Goal: Communication & Community: Answer question/provide support

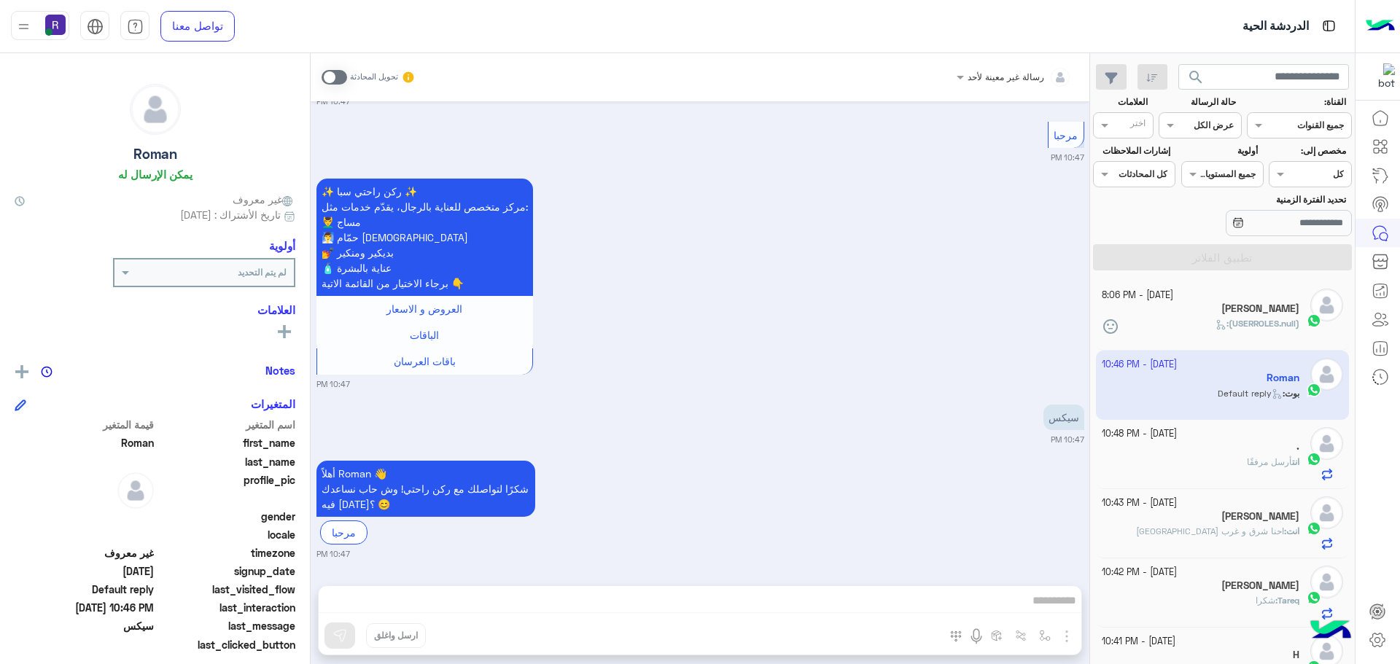
scroll to position [550, 0]
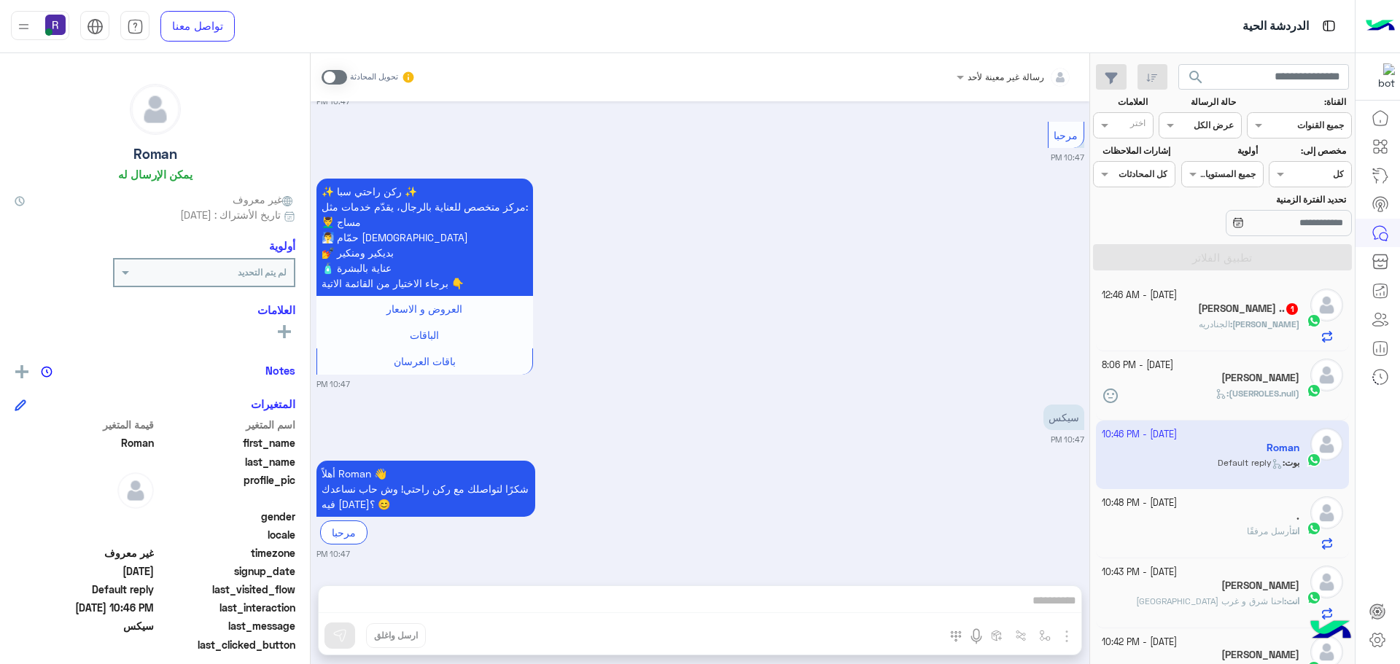
click at [1199, 325] on div "[PERSON_NAME] : الجنادريه" at bounding box center [1201, 331] width 198 height 26
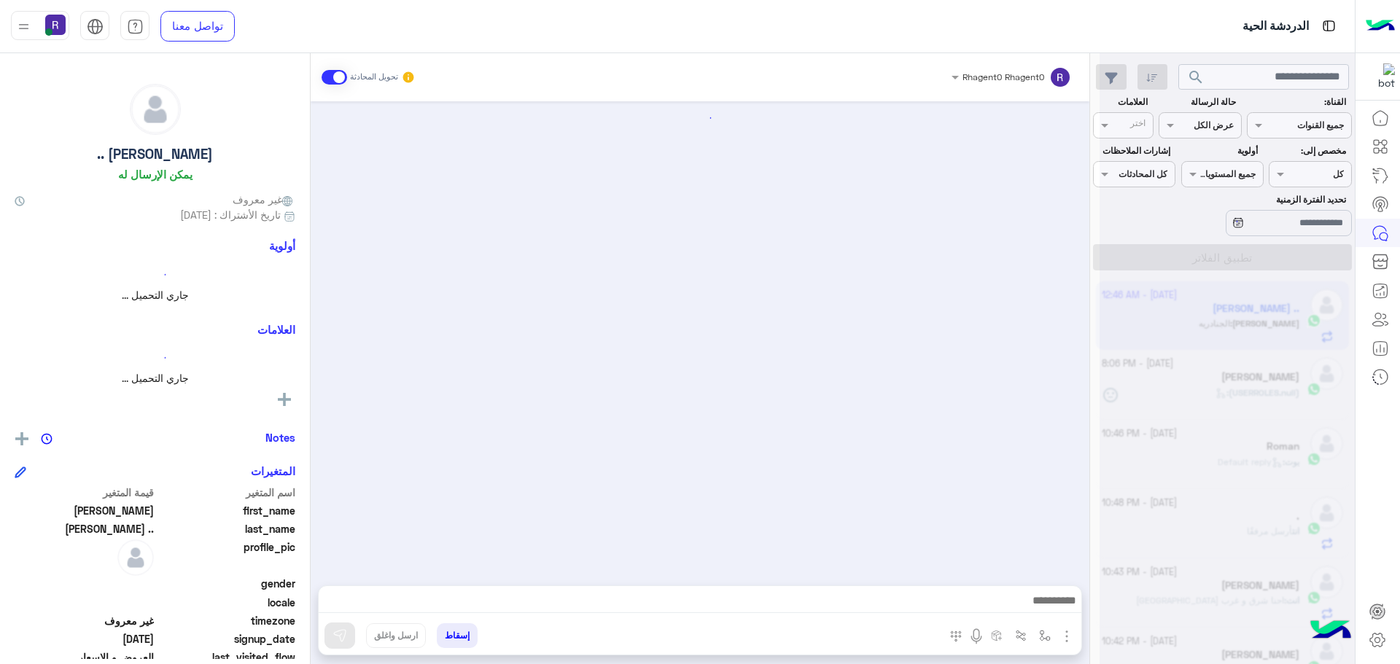
scroll to position [339, 0]
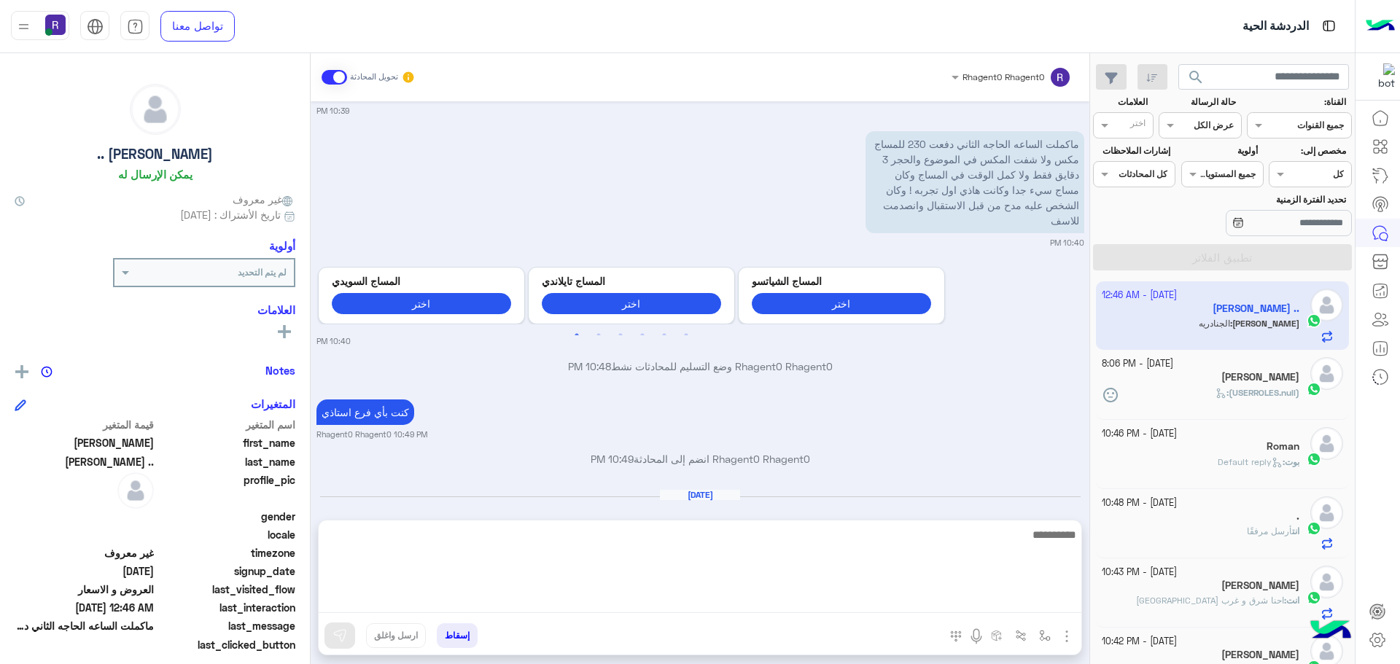
click at [913, 603] on textarea at bounding box center [700, 570] width 763 height 88
type textarea "**********"
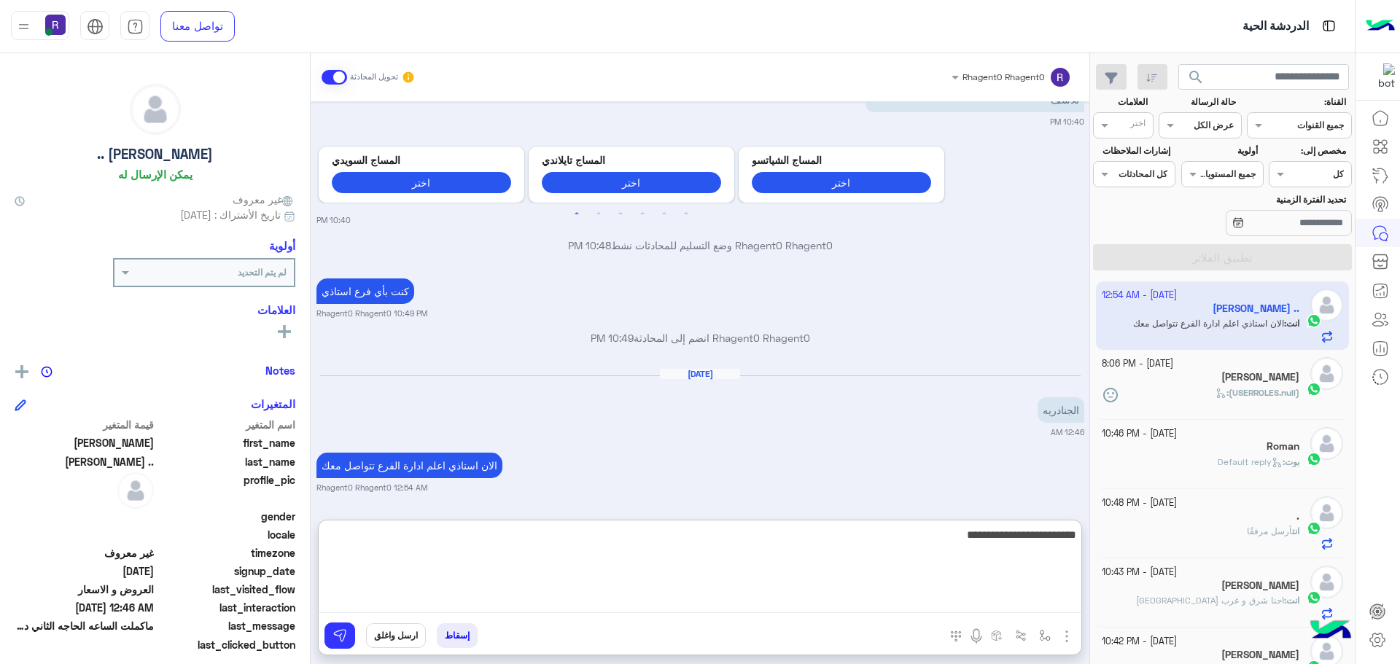
type textarea "**********"
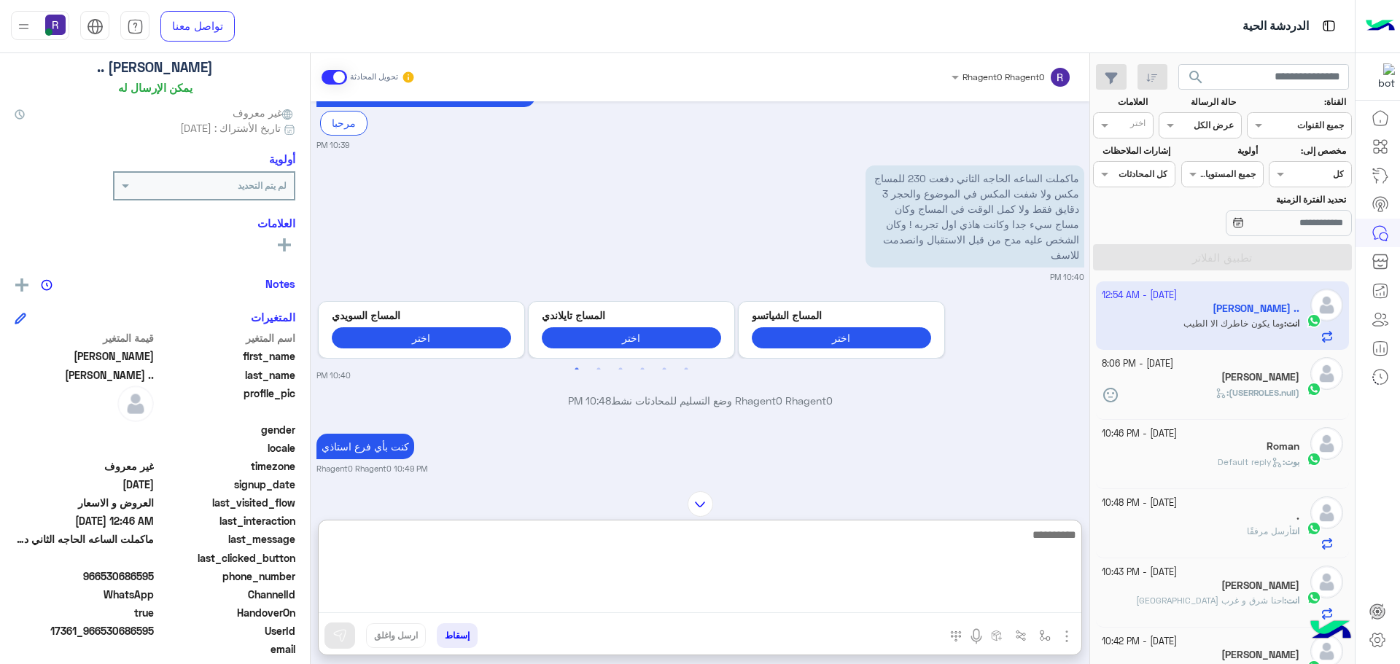
scroll to position [139, 0]
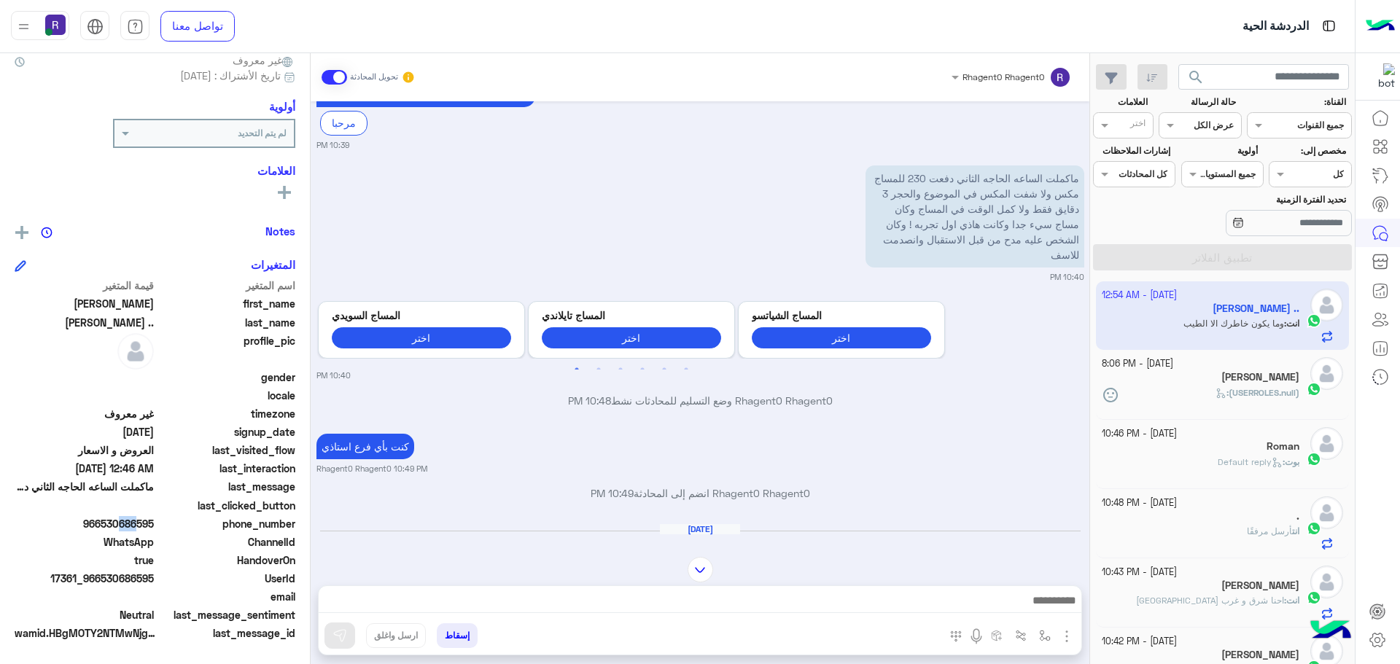
drag, startPoint x: 117, startPoint y: 525, endPoint x: 130, endPoint y: 527, distance: 12.6
click at [130, 527] on span "966530686595" at bounding box center [84, 523] width 139 height 15
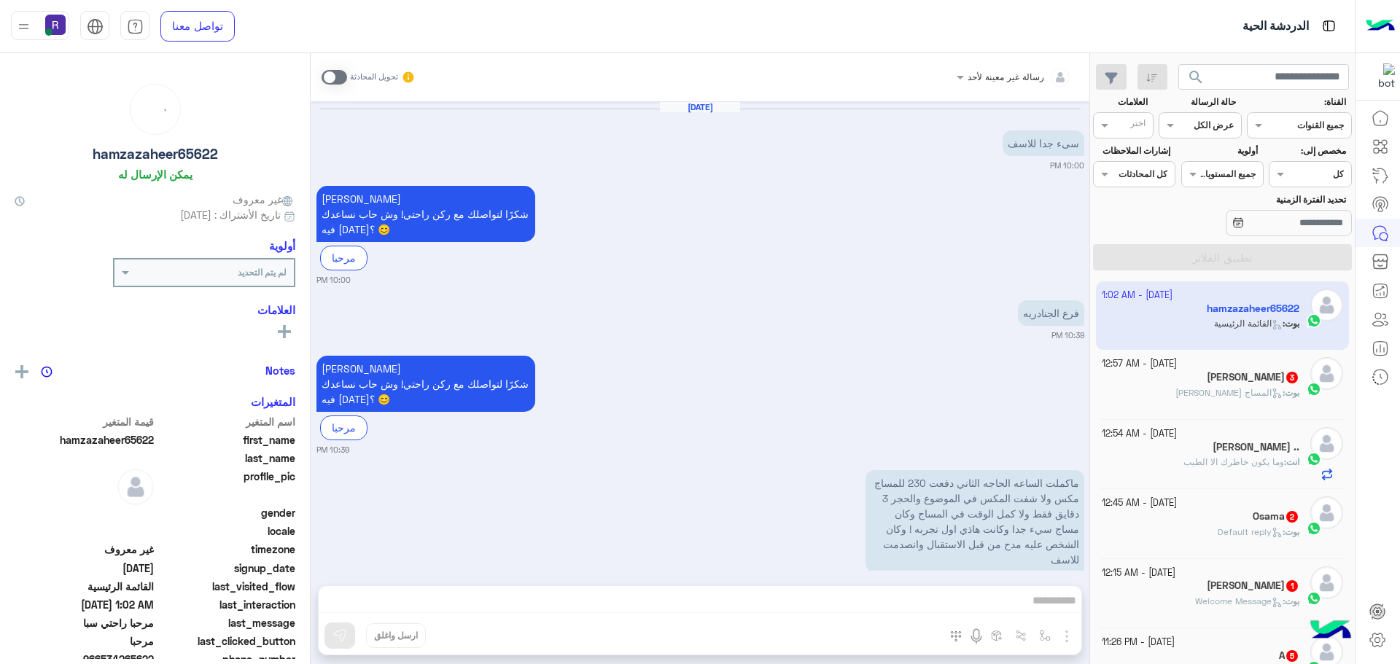
scroll to position [903, 0]
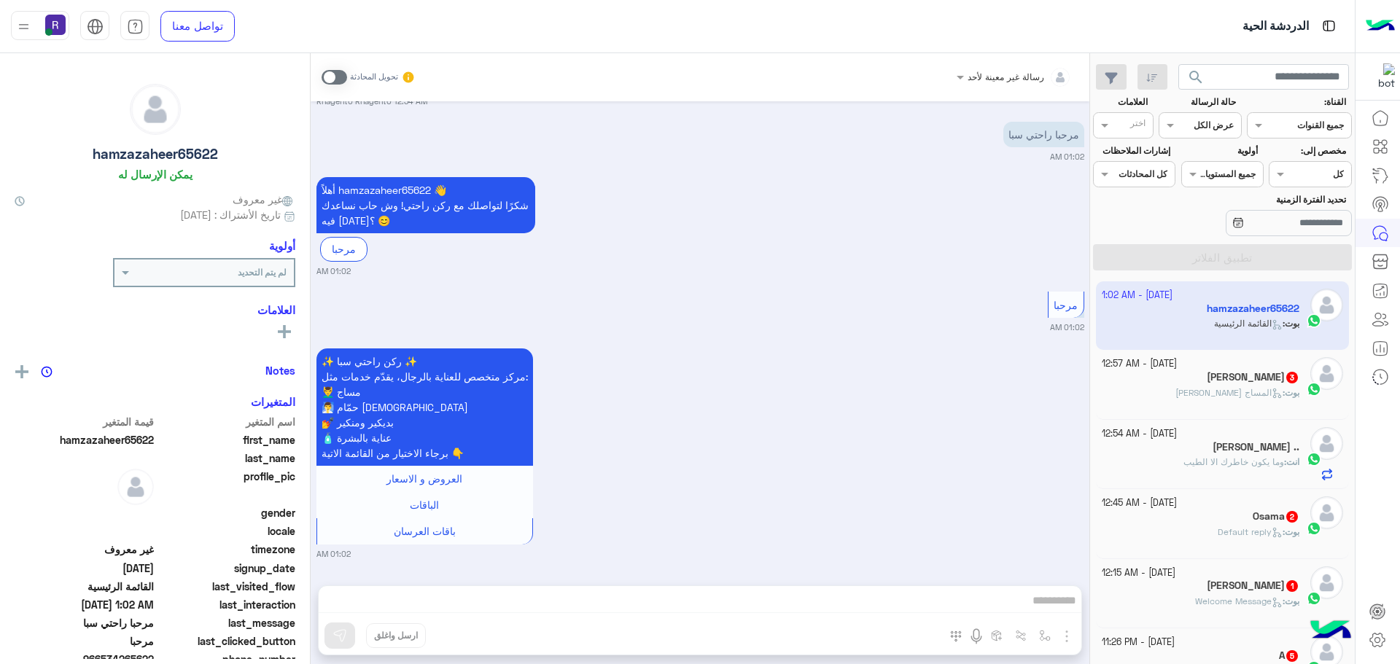
click at [1209, 376] on div "Mohamed 3" at bounding box center [1201, 378] width 198 height 15
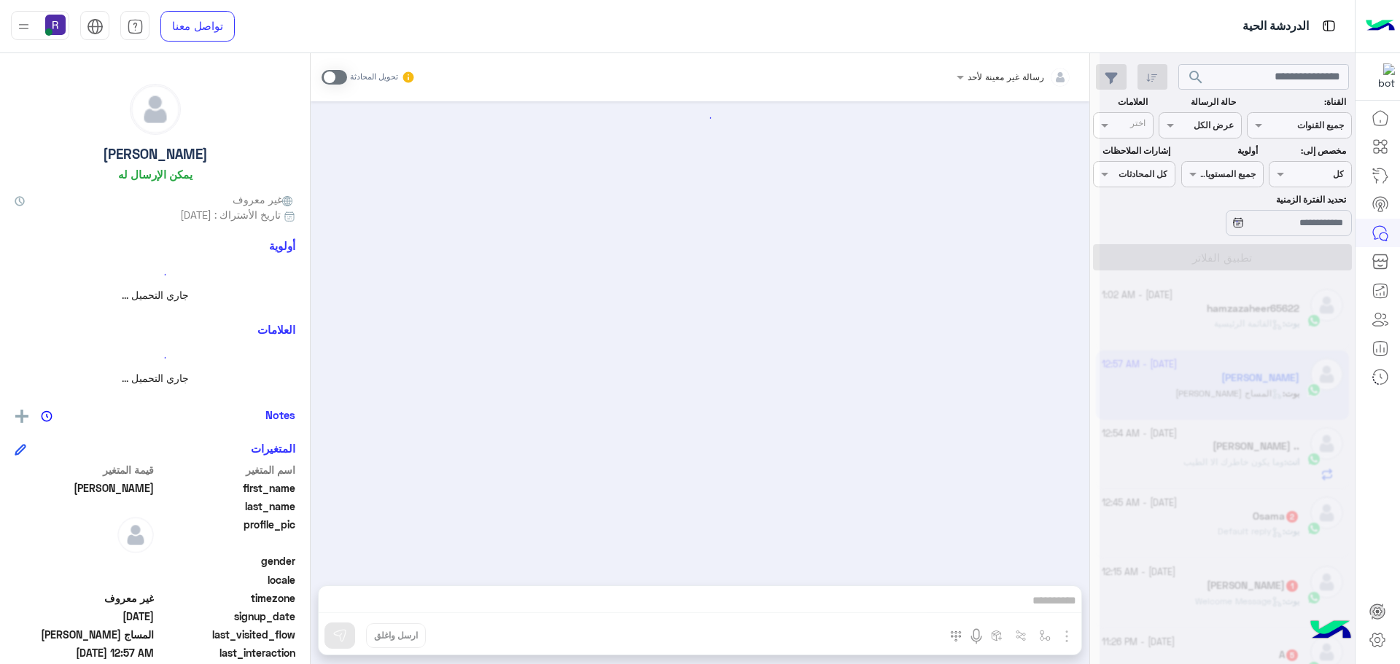
scroll to position [1300, 0]
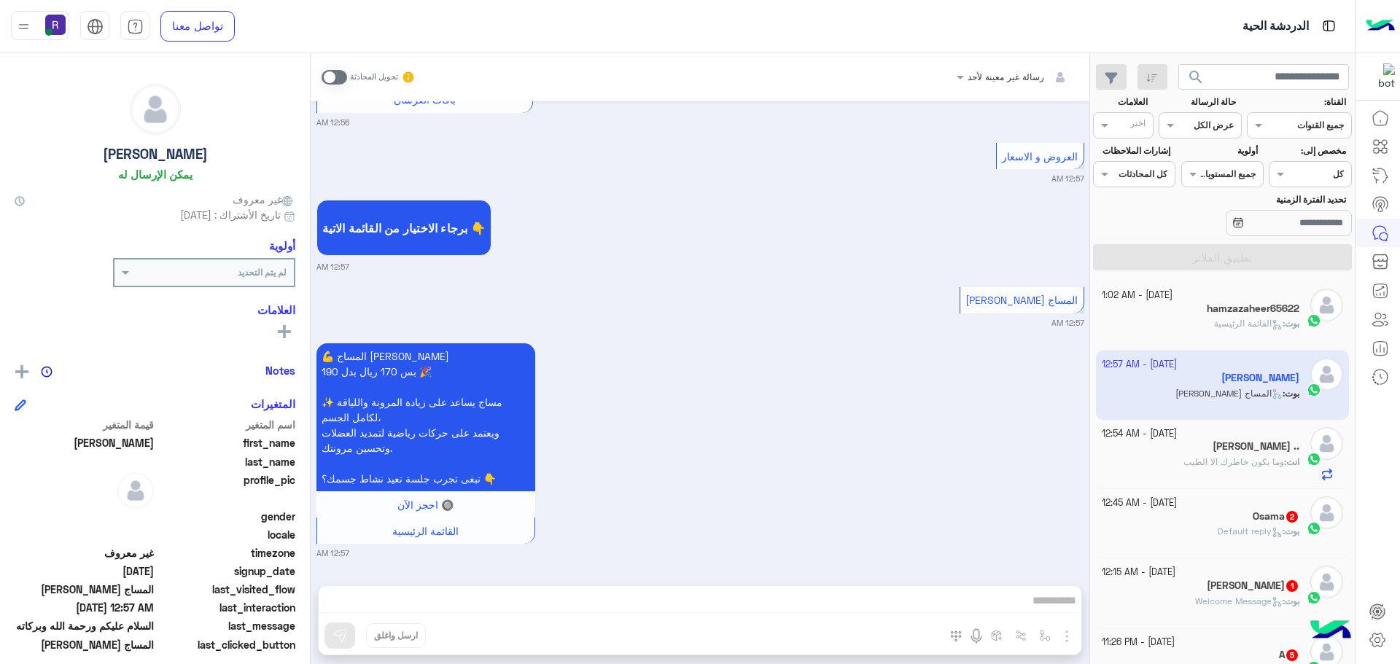
click at [336, 84] on span at bounding box center [335, 77] width 26 height 15
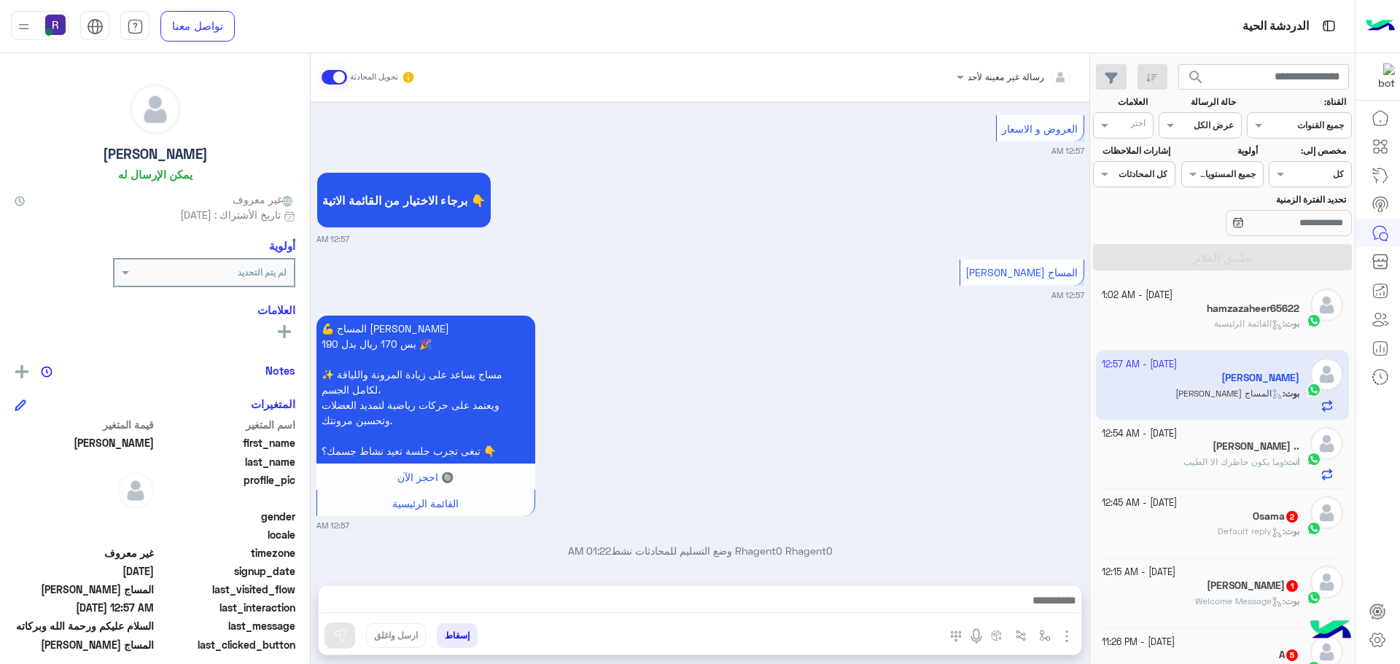
scroll to position [1338, 0]
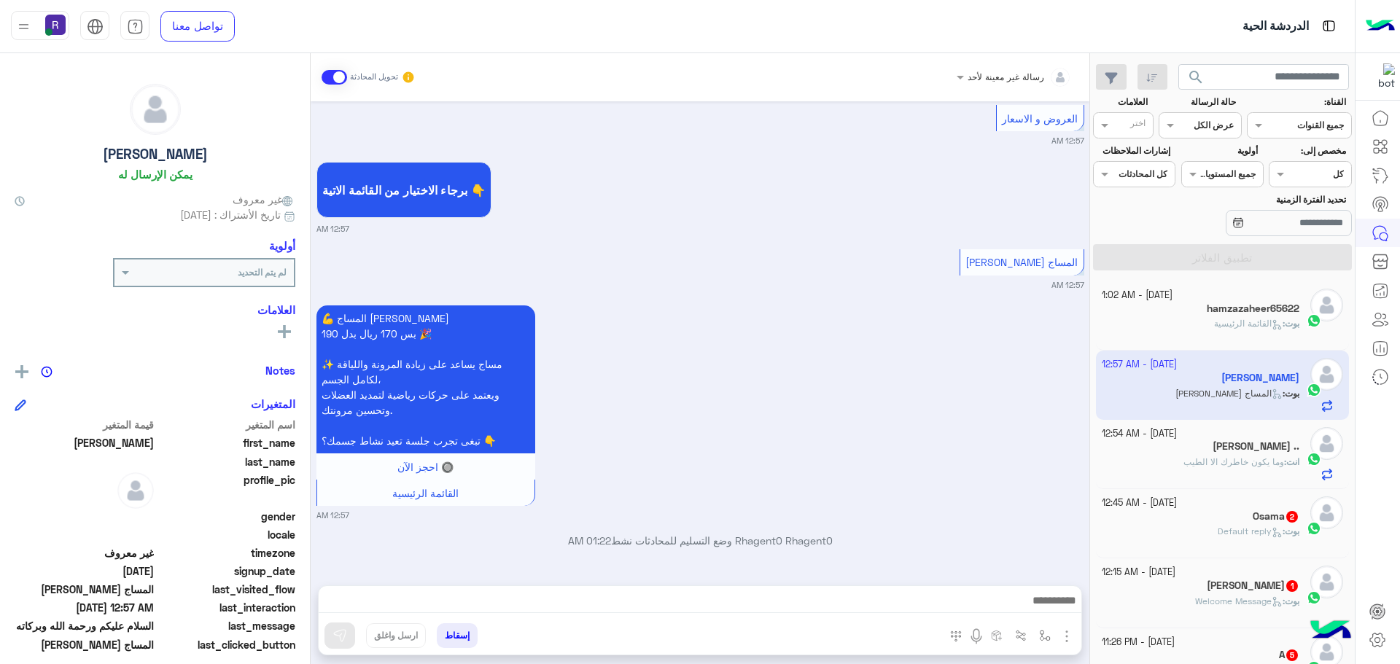
click at [1061, 632] on img "button" at bounding box center [1067, 637] width 18 height 18
click at [1042, 601] on span "الصور" at bounding box center [1039, 605] width 27 height 17
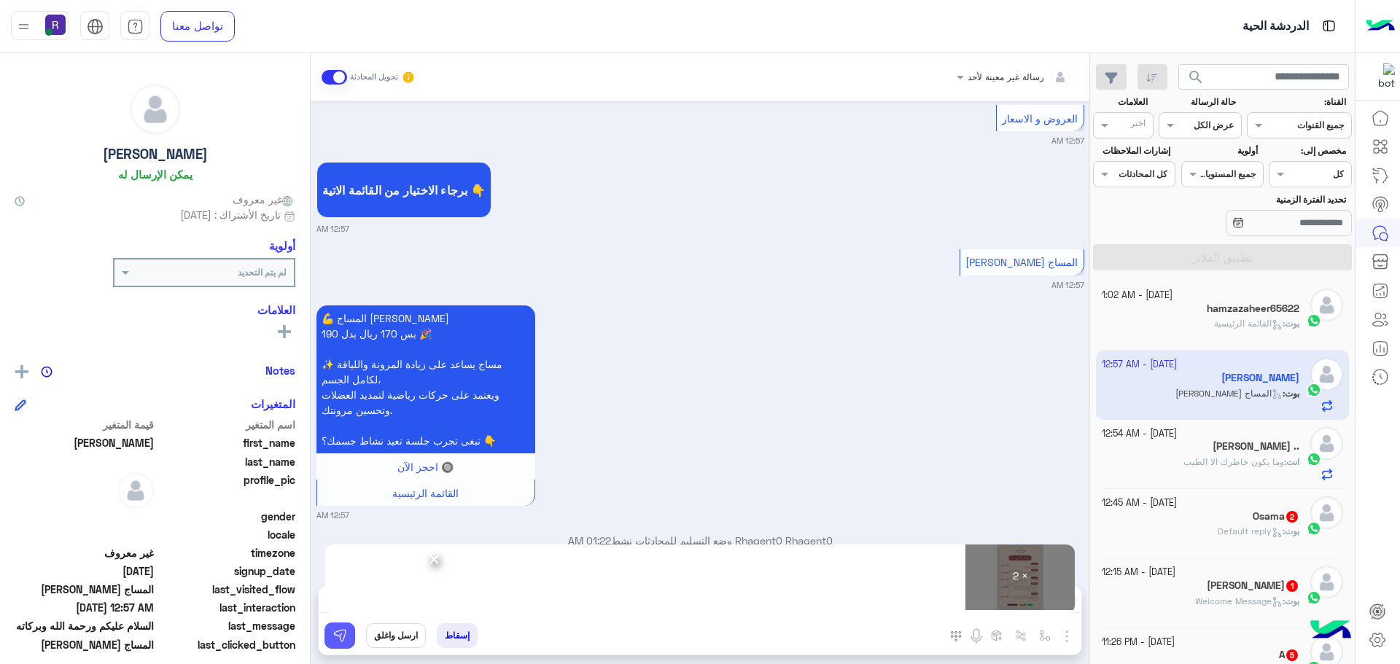
click at [338, 635] on img at bounding box center [340, 636] width 15 height 15
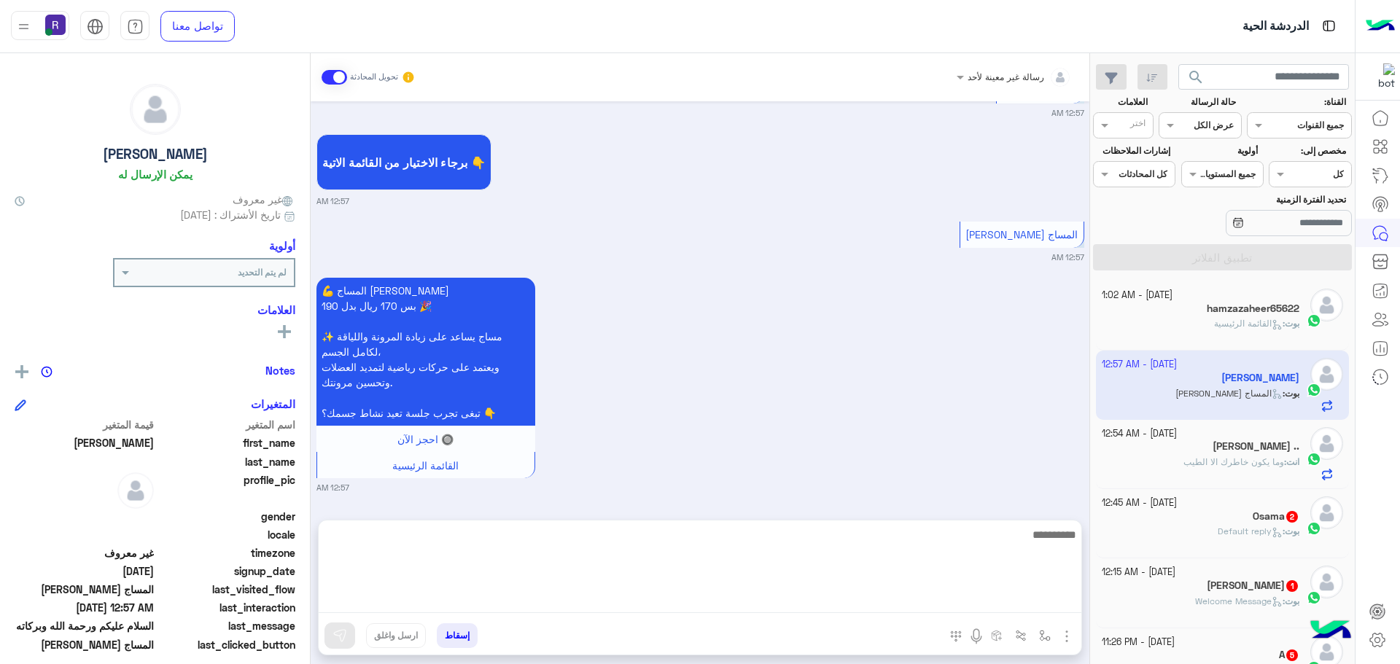
click at [778, 600] on textarea at bounding box center [700, 570] width 763 height 88
paste textarea "**********"
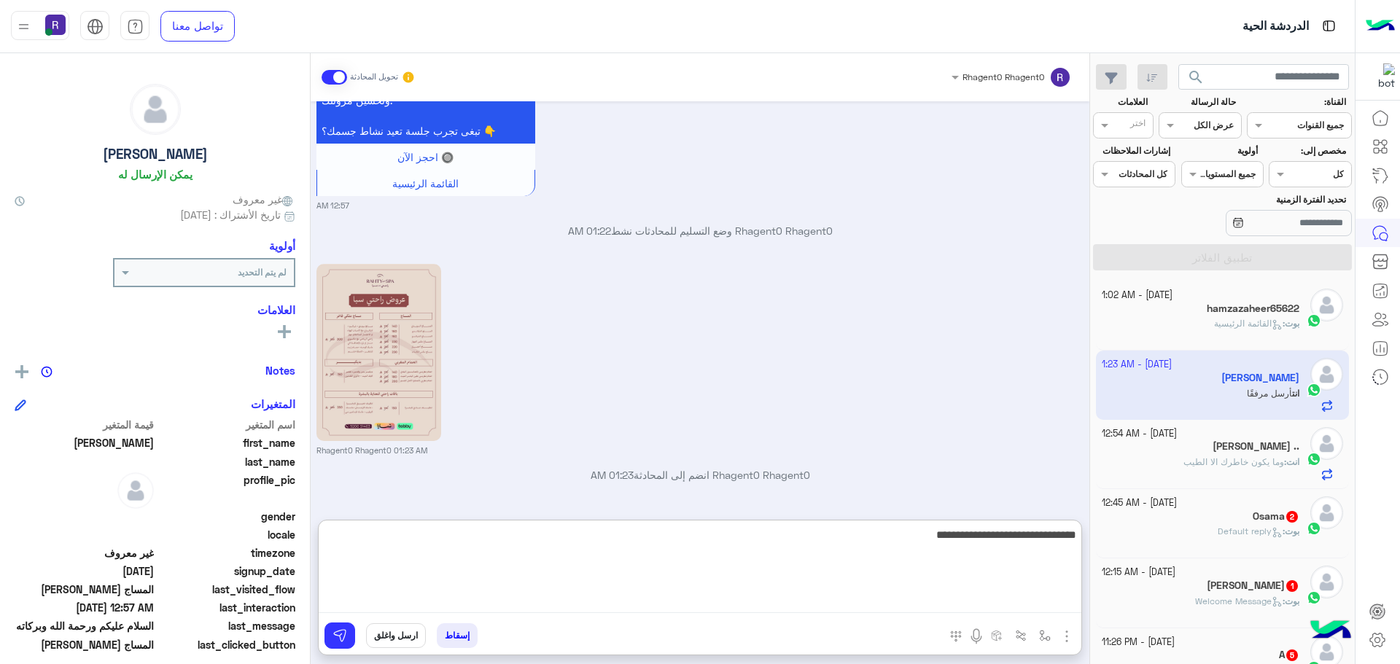
scroll to position [1856, 0]
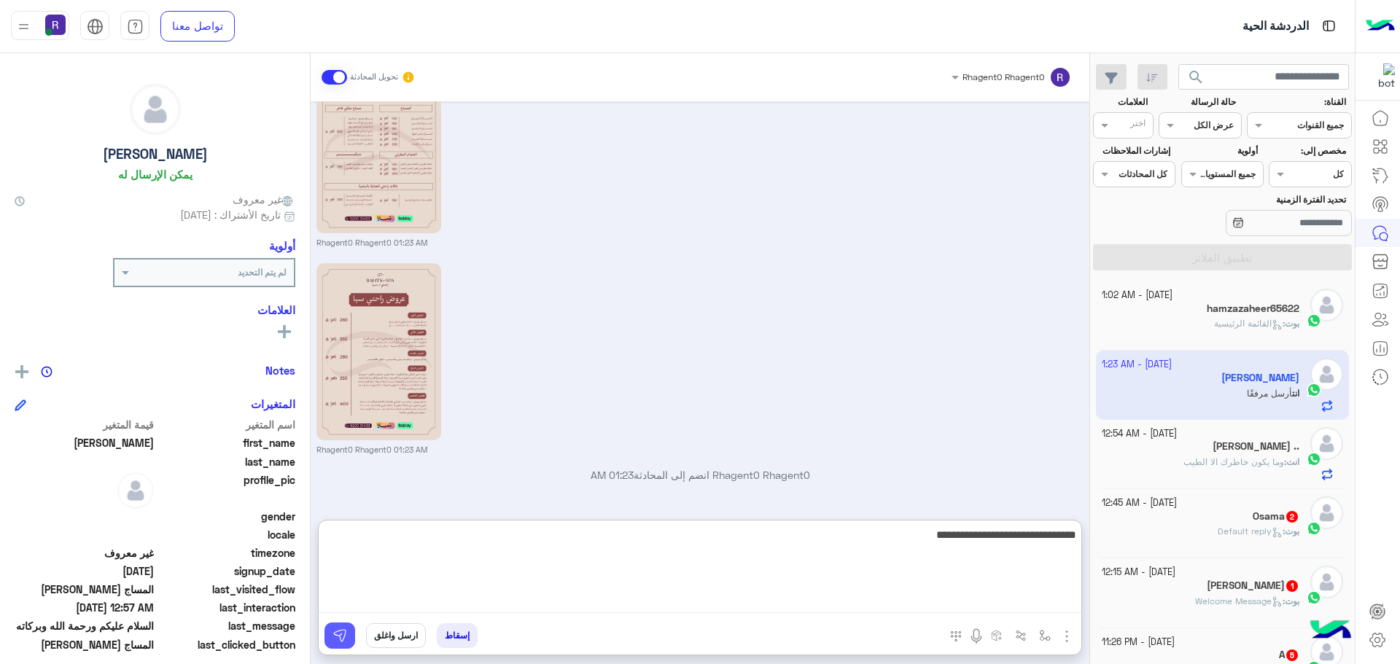
type textarea "**********"
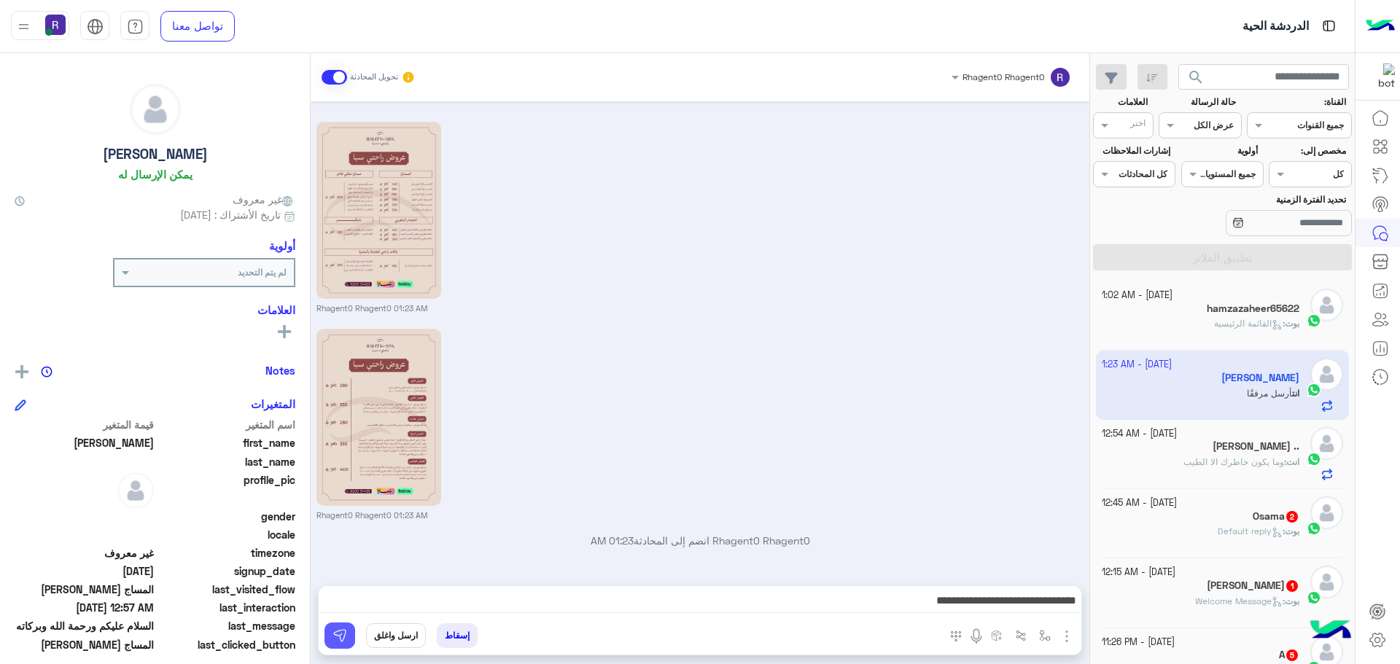
click at [349, 639] on button at bounding box center [340, 636] width 31 height 26
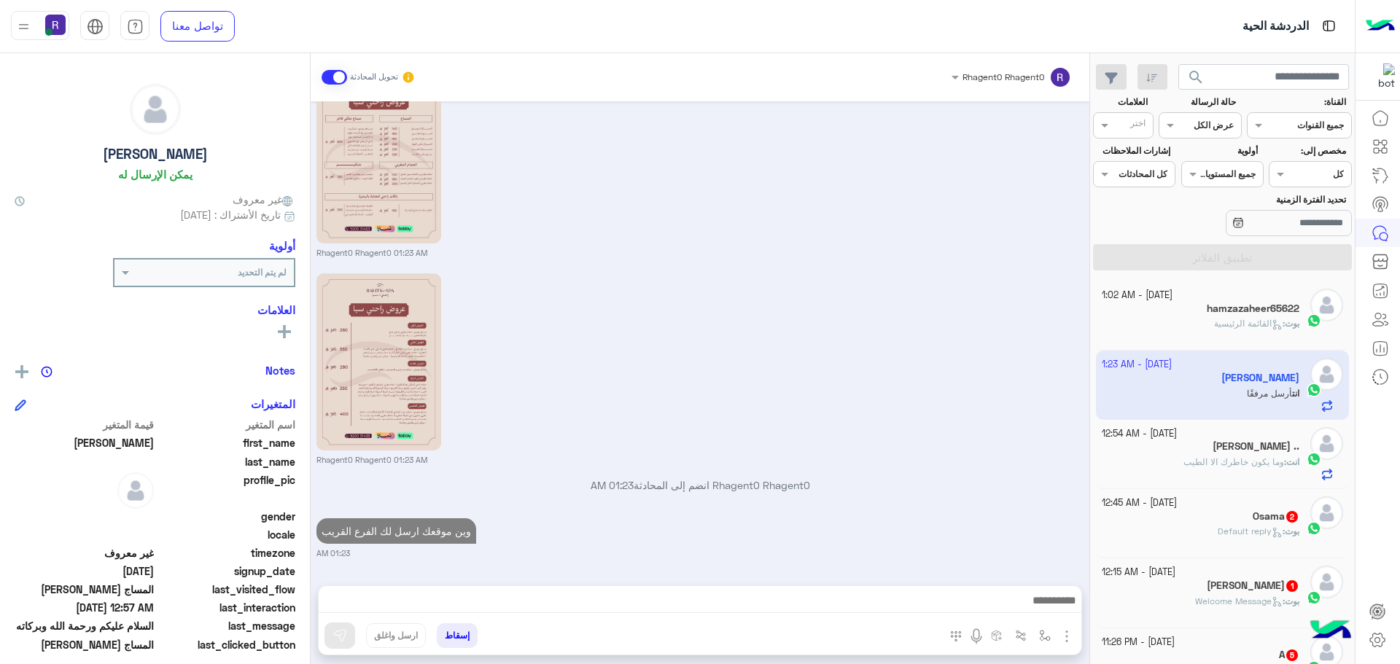
scroll to position [1845, 0]
click at [1272, 320] on icon at bounding box center [1277, 324] width 11 height 11
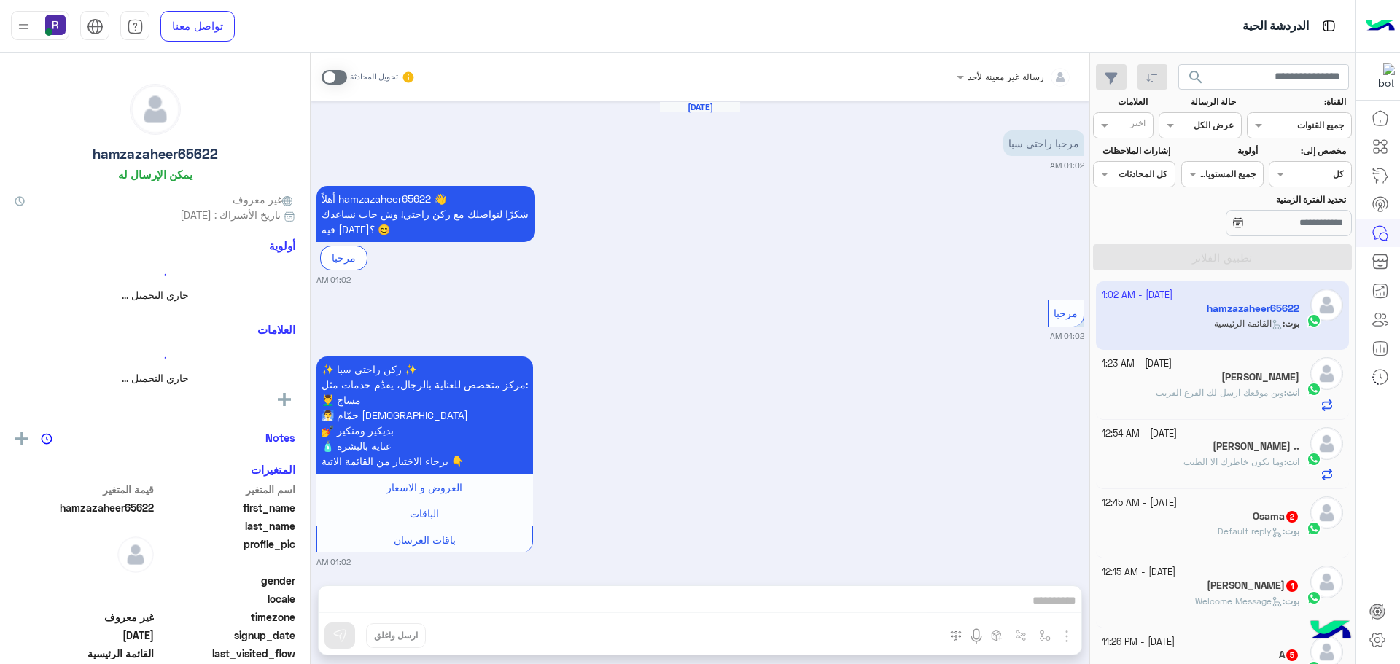
scroll to position [9, 0]
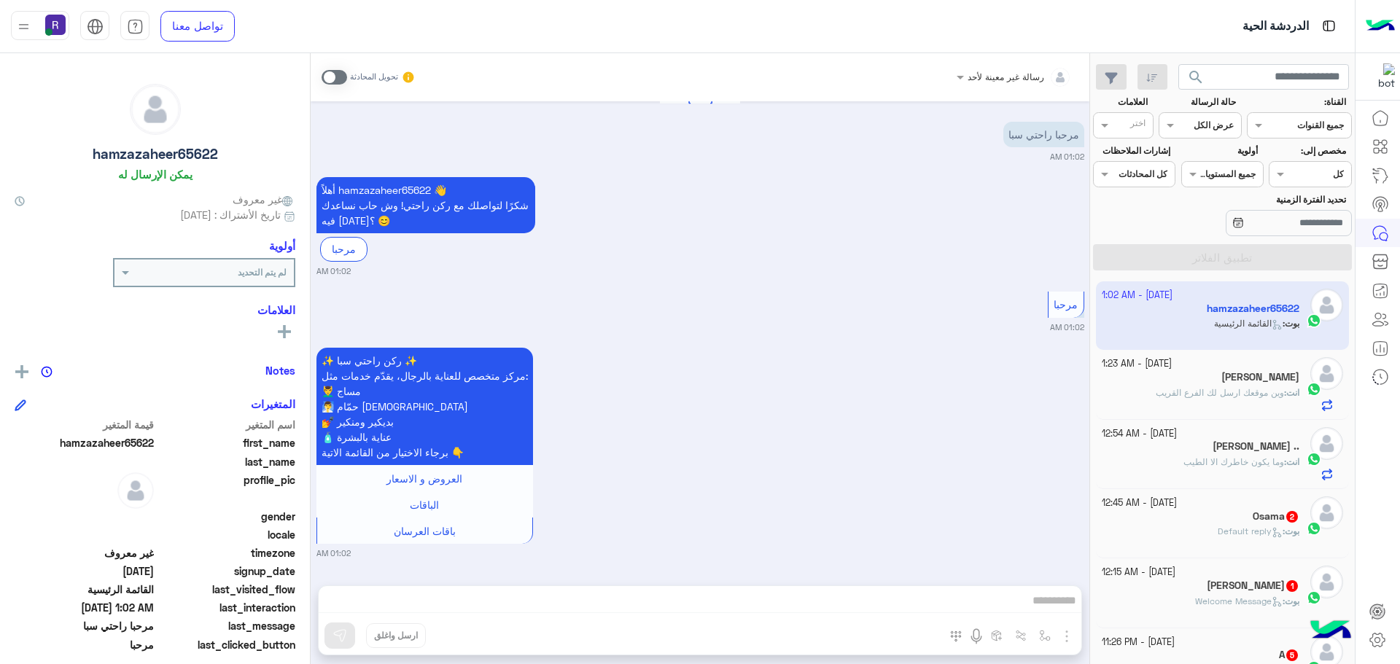
click at [335, 79] on span at bounding box center [335, 77] width 26 height 15
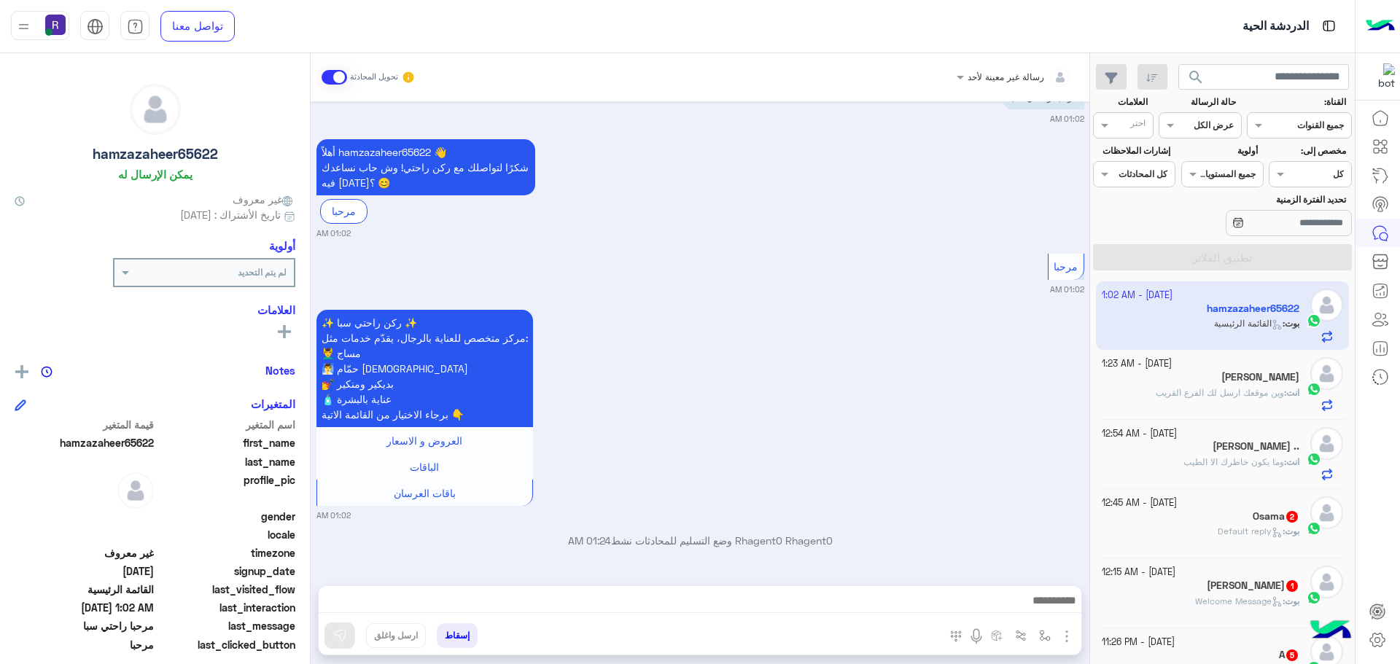
click at [1065, 634] on img "button" at bounding box center [1067, 637] width 18 height 18
click at [1031, 601] on span "الصور" at bounding box center [1039, 605] width 27 height 17
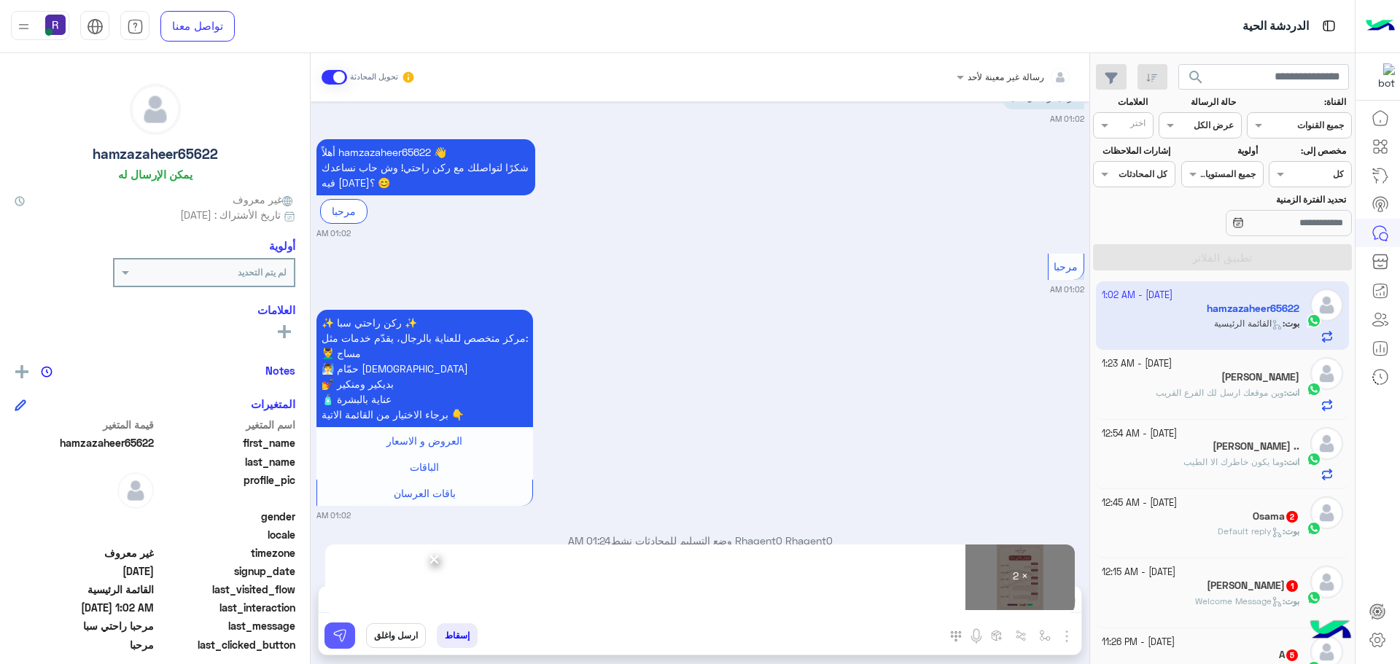
click at [342, 627] on button at bounding box center [340, 636] width 31 height 26
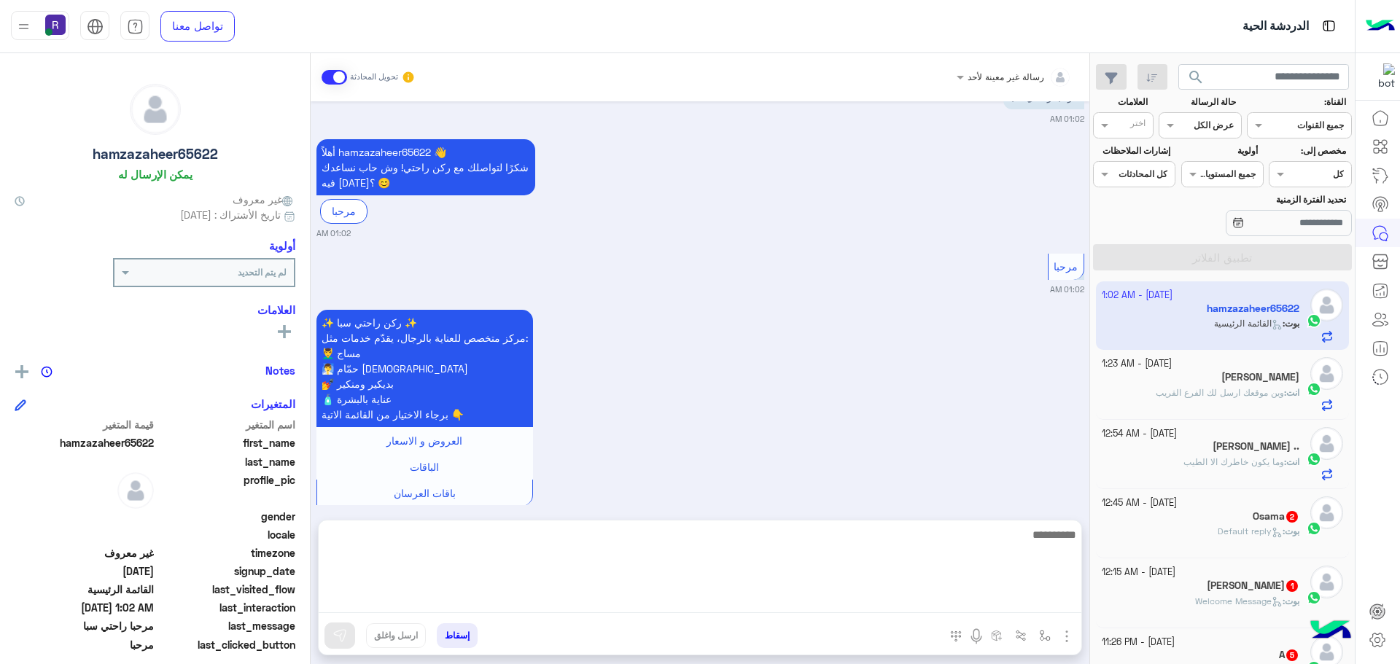
click at [816, 604] on textarea at bounding box center [700, 570] width 763 height 88
paste textarea "**********"
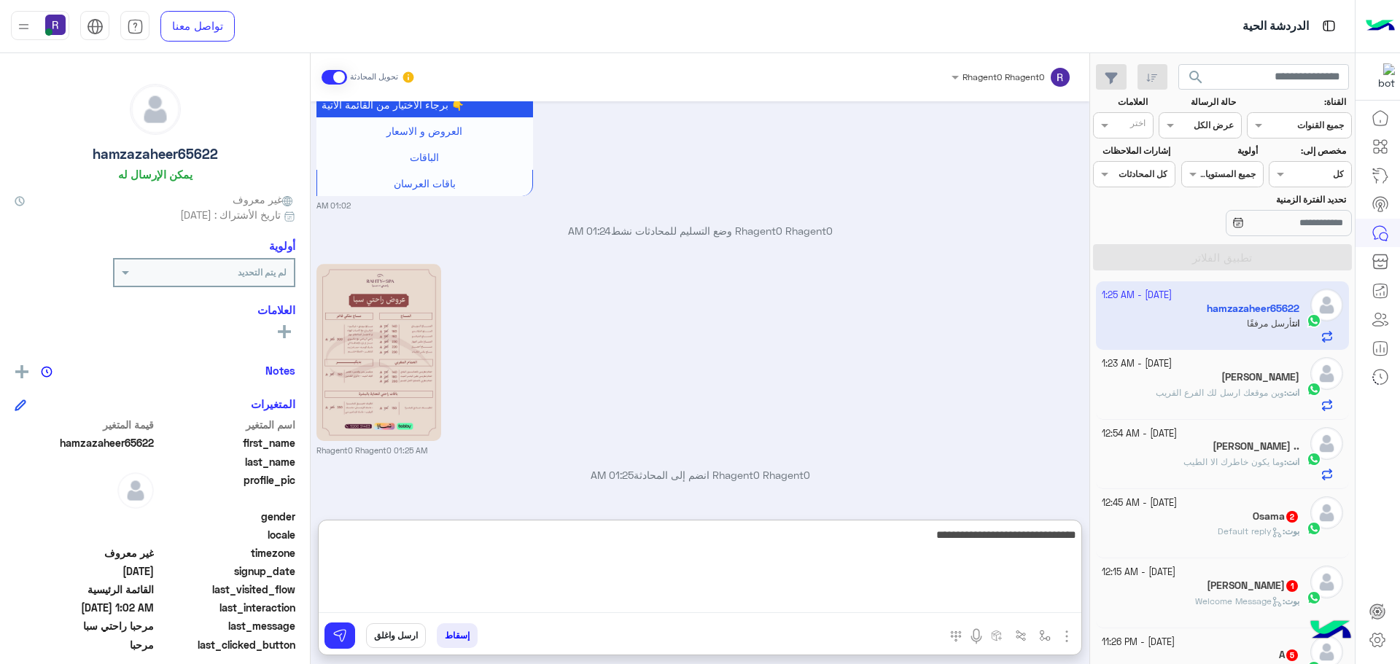
scroll to position [565, 0]
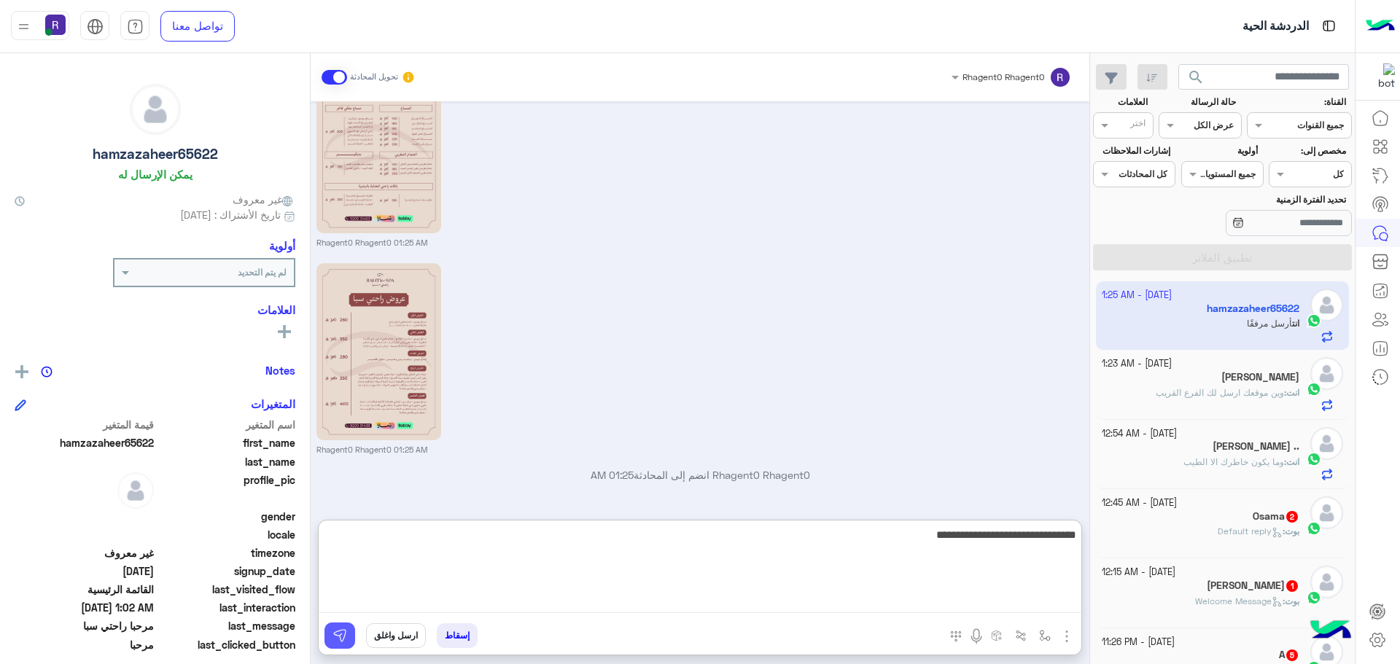
type textarea "**********"
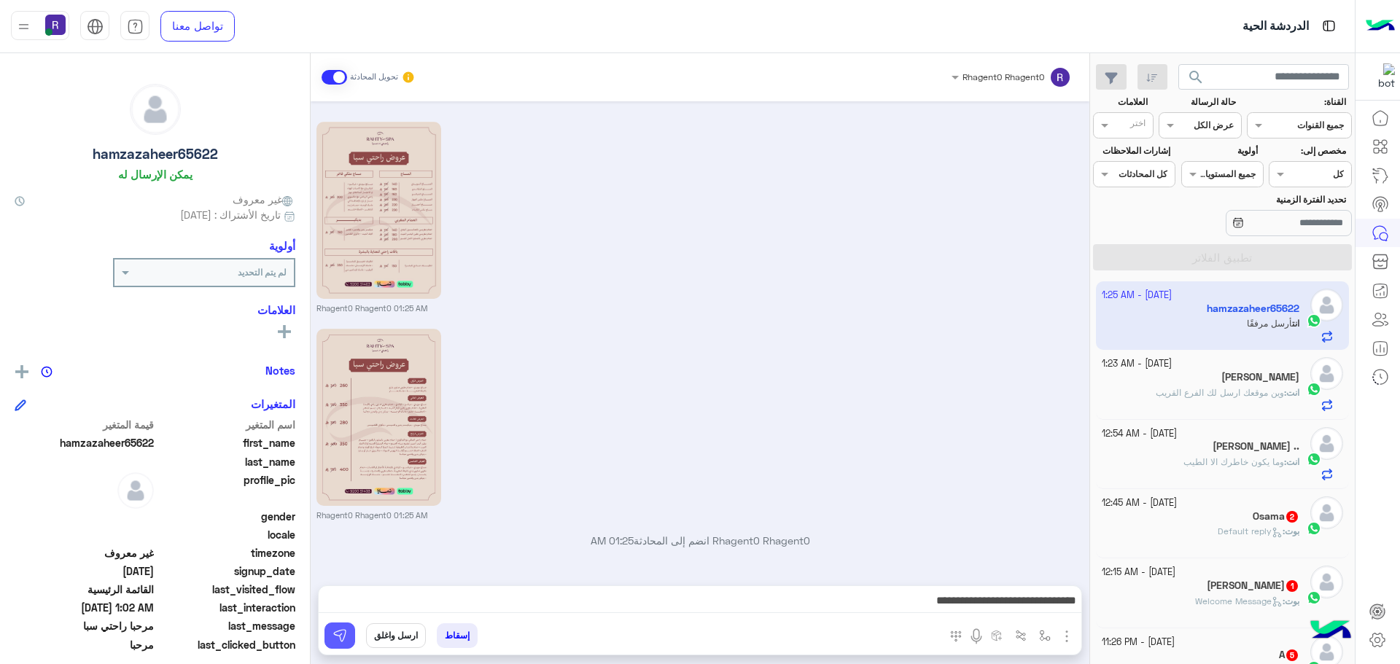
click at [349, 632] on button at bounding box center [340, 636] width 31 height 26
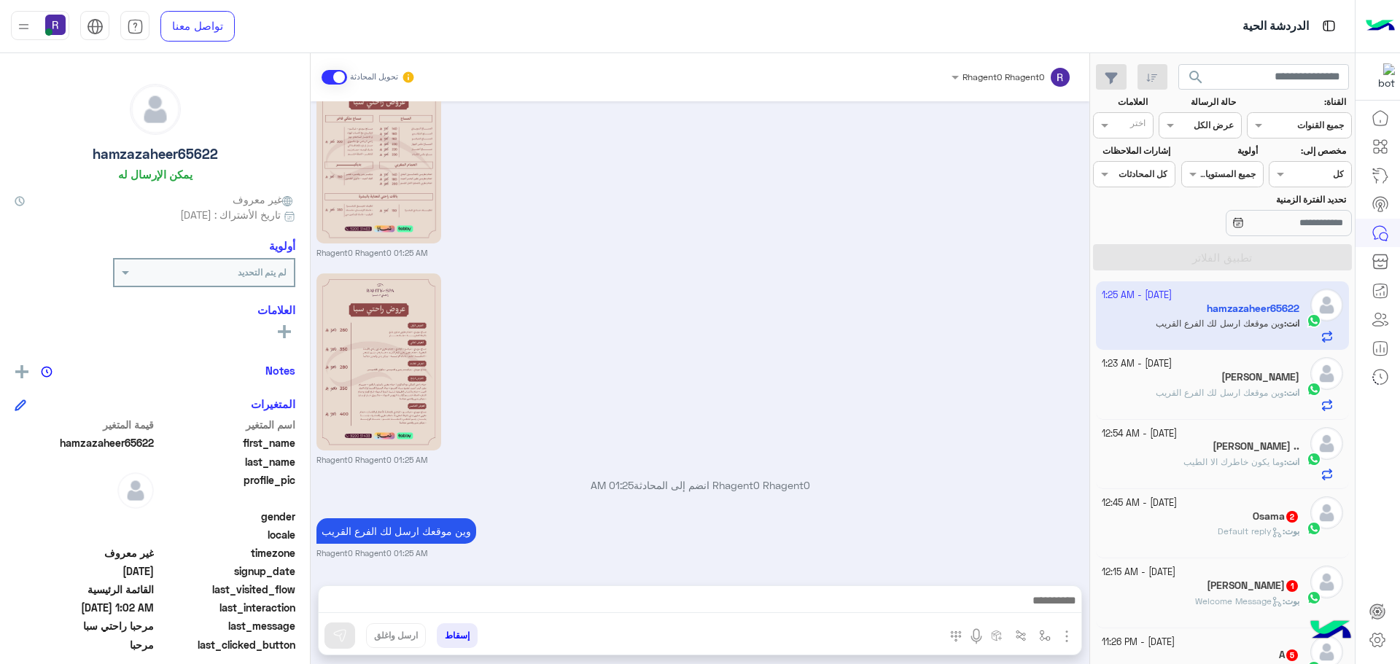
click at [1239, 543] on div "بوت : Default reply" at bounding box center [1201, 538] width 198 height 26
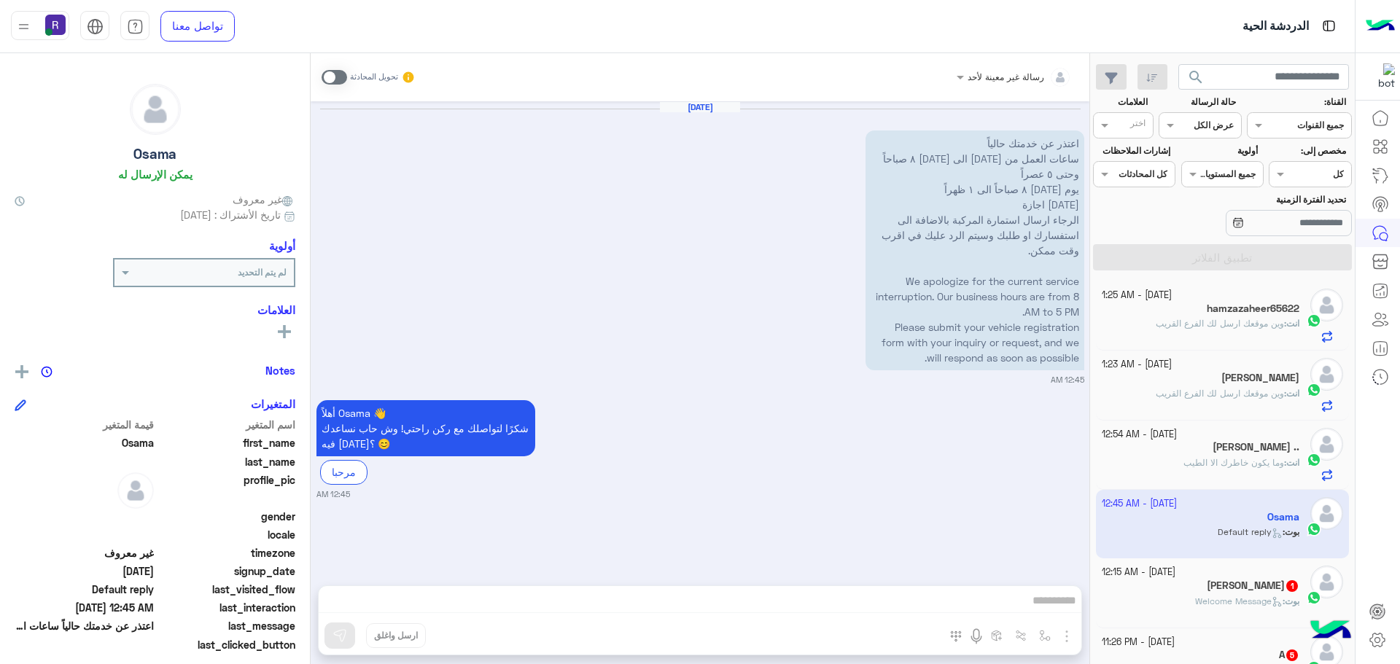
click at [1287, 593] on div "Hazrat Hussain 1" at bounding box center [1201, 587] width 198 height 15
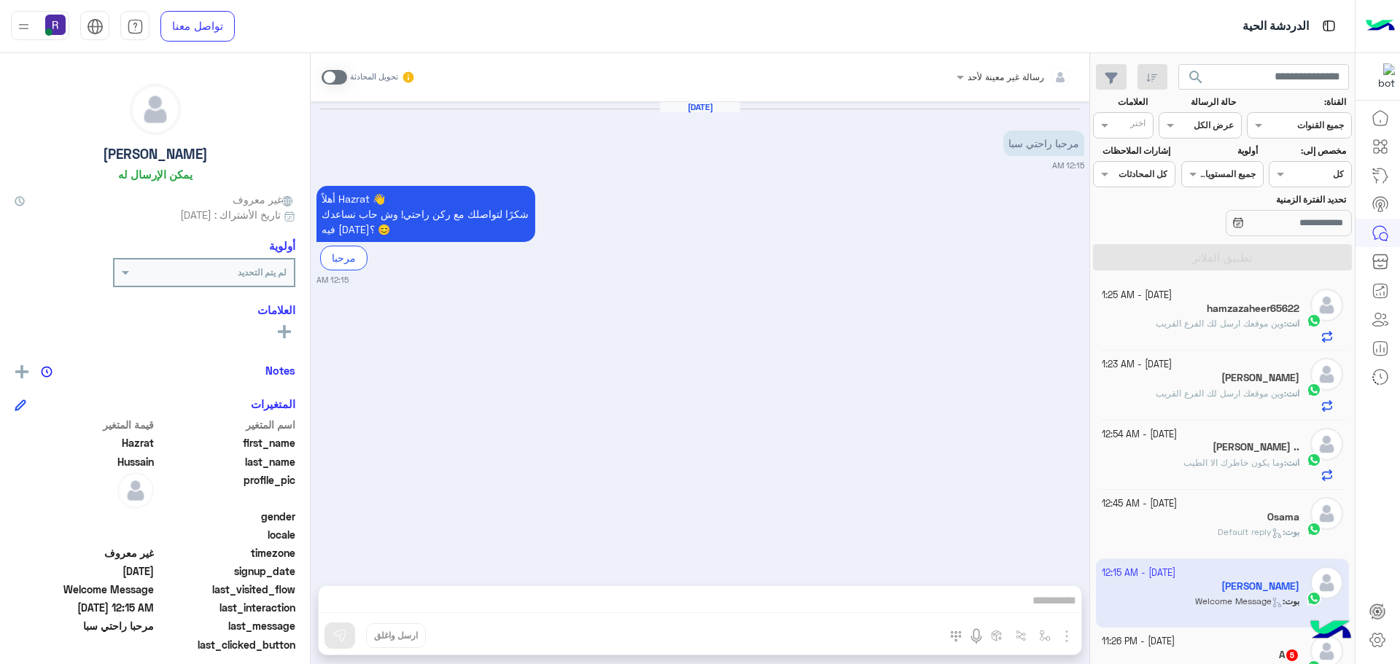
click at [333, 73] on span at bounding box center [335, 77] width 26 height 15
click at [1071, 640] on img "button" at bounding box center [1067, 637] width 18 height 18
click at [1055, 603] on button "الصور" at bounding box center [1045, 604] width 62 height 29
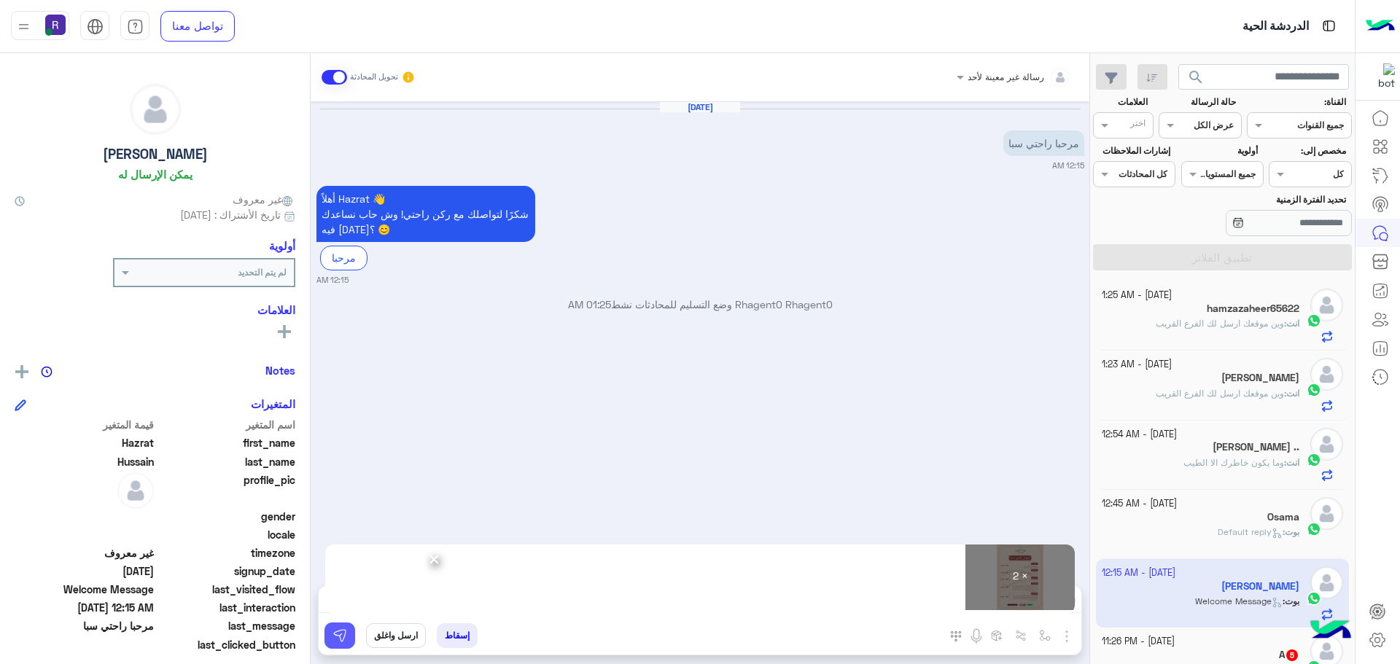
click at [340, 640] on img at bounding box center [340, 636] width 15 height 15
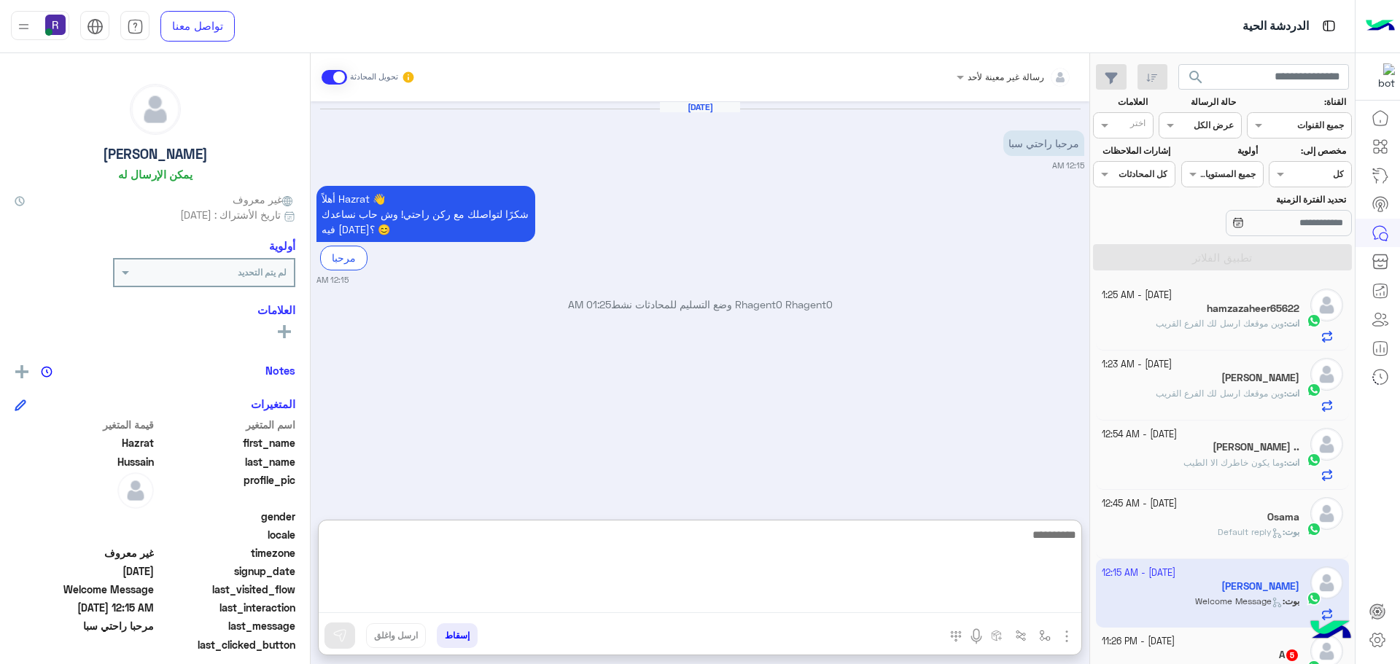
click at [700, 594] on textarea at bounding box center [700, 570] width 763 height 88
paste textarea "**********"
type textarea "**********"
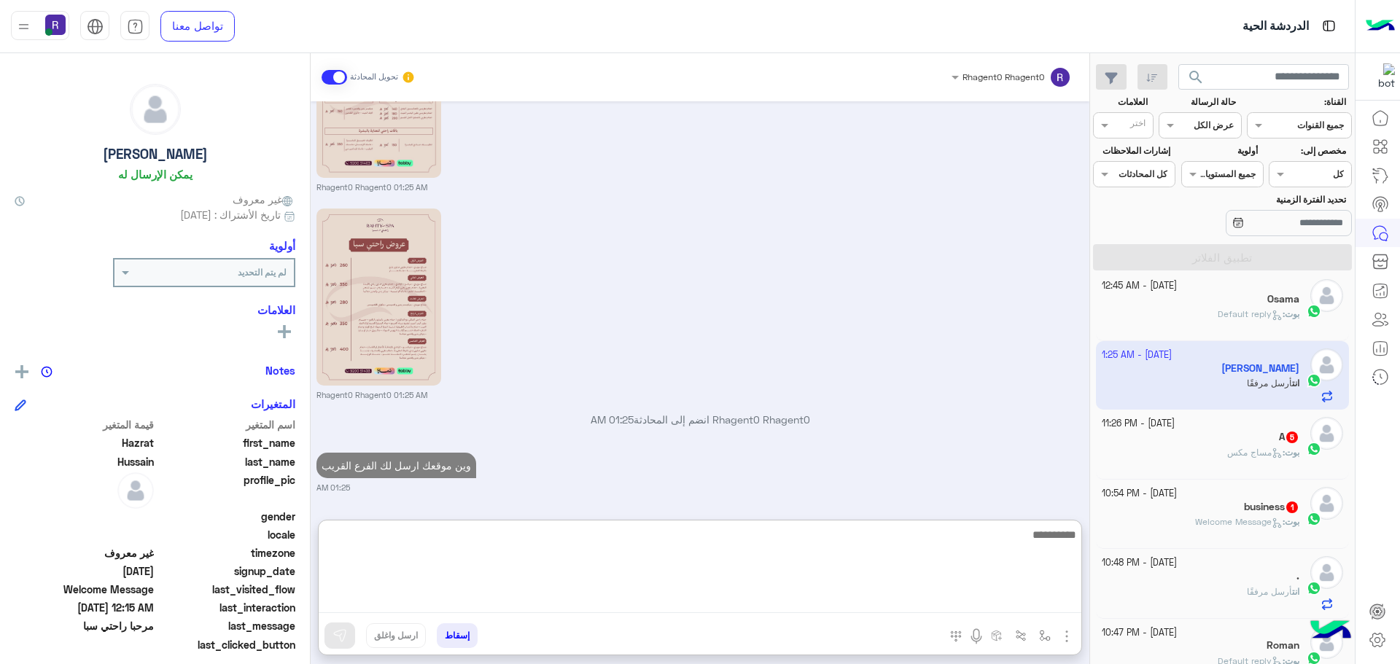
scroll to position [219, 0]
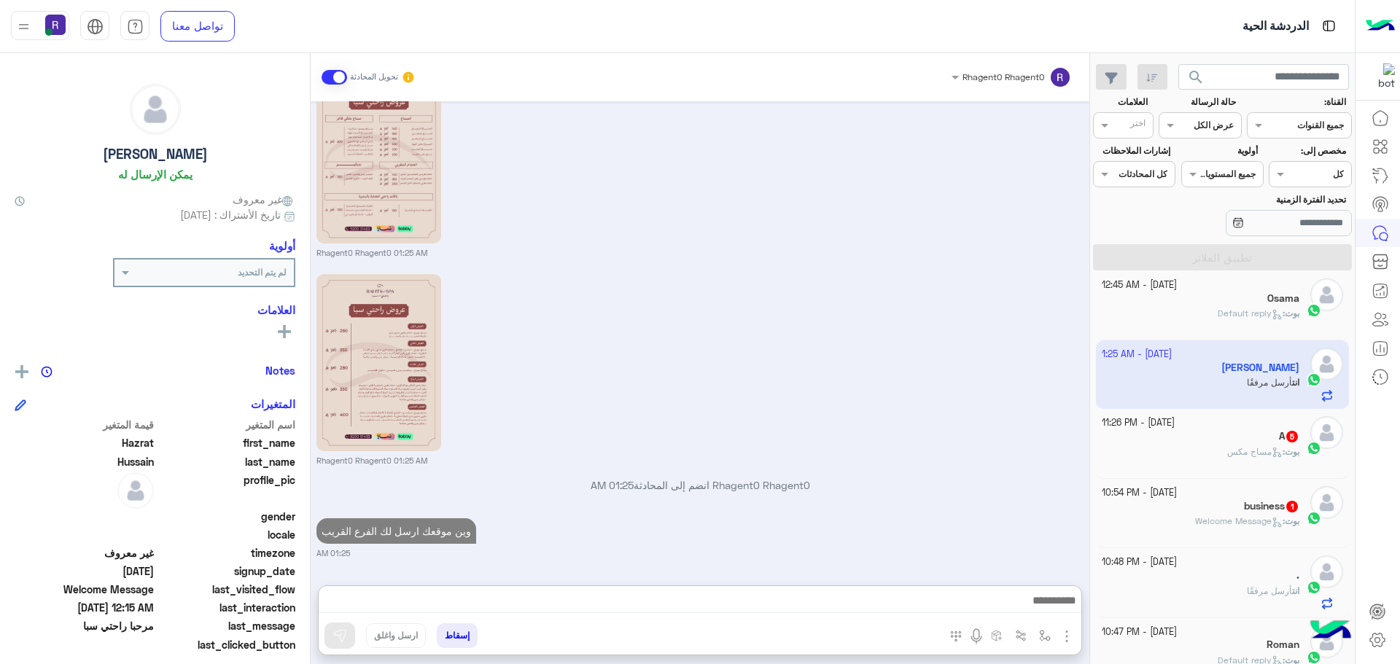
click at [1272, 449] on icon at bounding box center [1277, 452] width 11 height 11
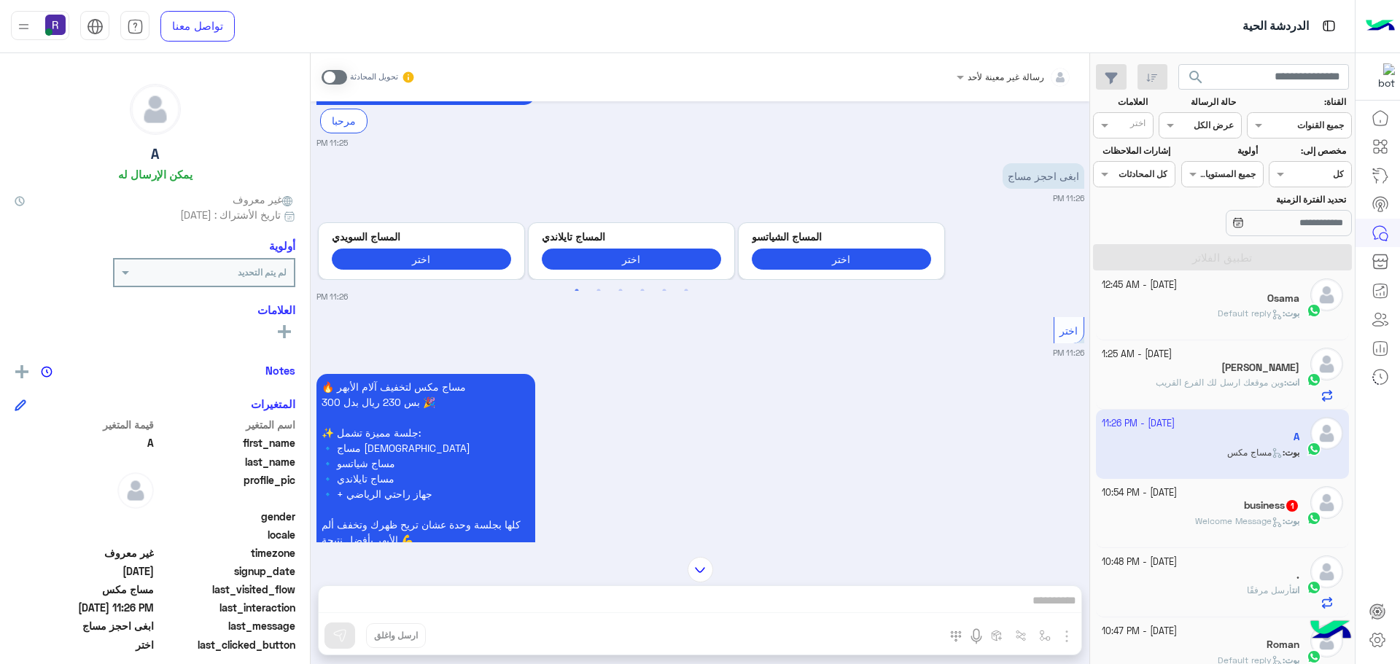
scroll to position [609, 0]
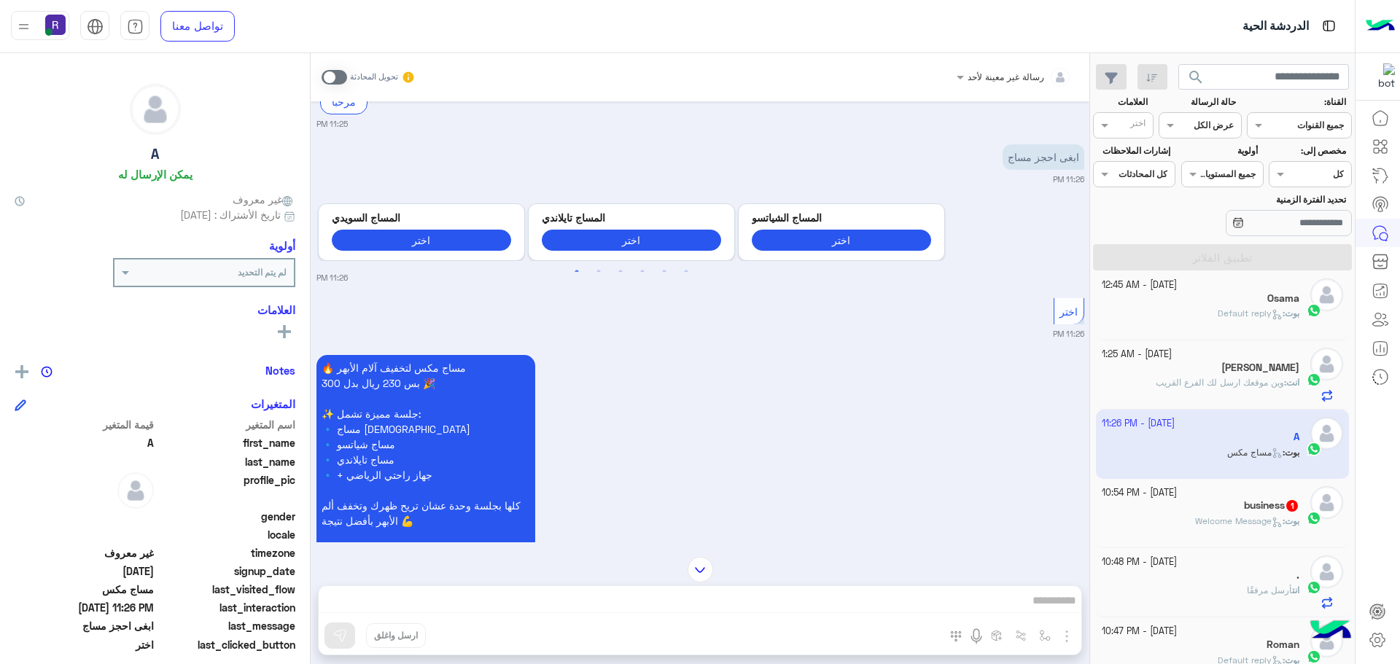
click at [340, 77] on span at bounding box center [335, 77] width 26 height 15
click at [788, 598] on div "رسالة غير معينة لأحد تحويل المحادثة Oct 4, 2025 السلام عليكم 11:24 PM أهلاً A 👋…" at bounding box center [700, 361] width 779 height 617
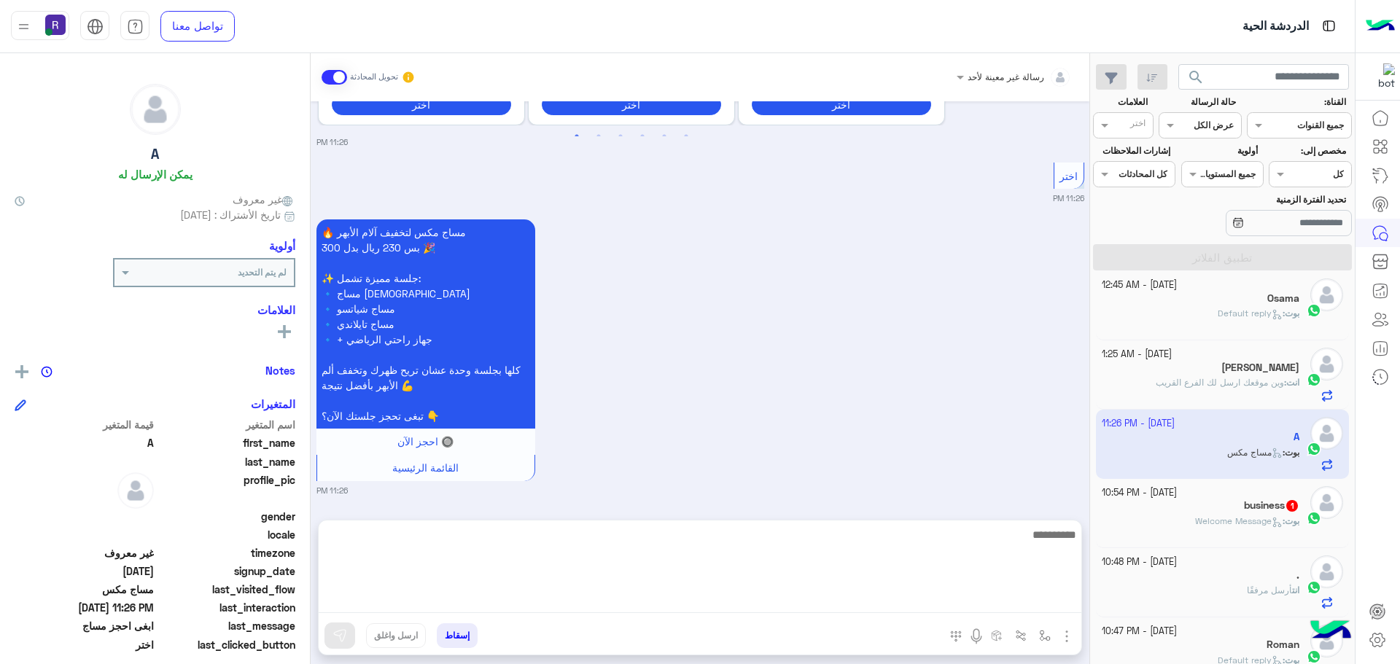
click at [700, 600] on textarea at bounding box center [700, 570] width 763 height 88
type textarea "**********"
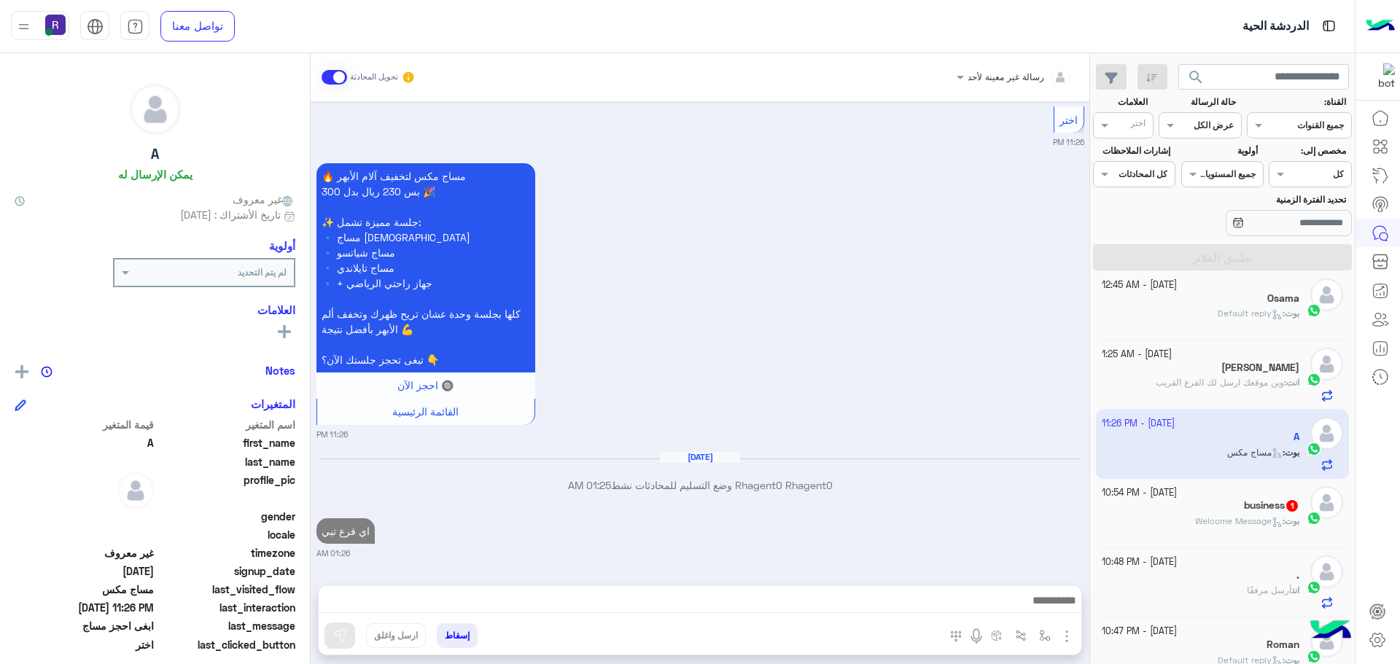
click at [1182, 512] on div "business 1" at bounding box center [1201, 507] width 198 height 15
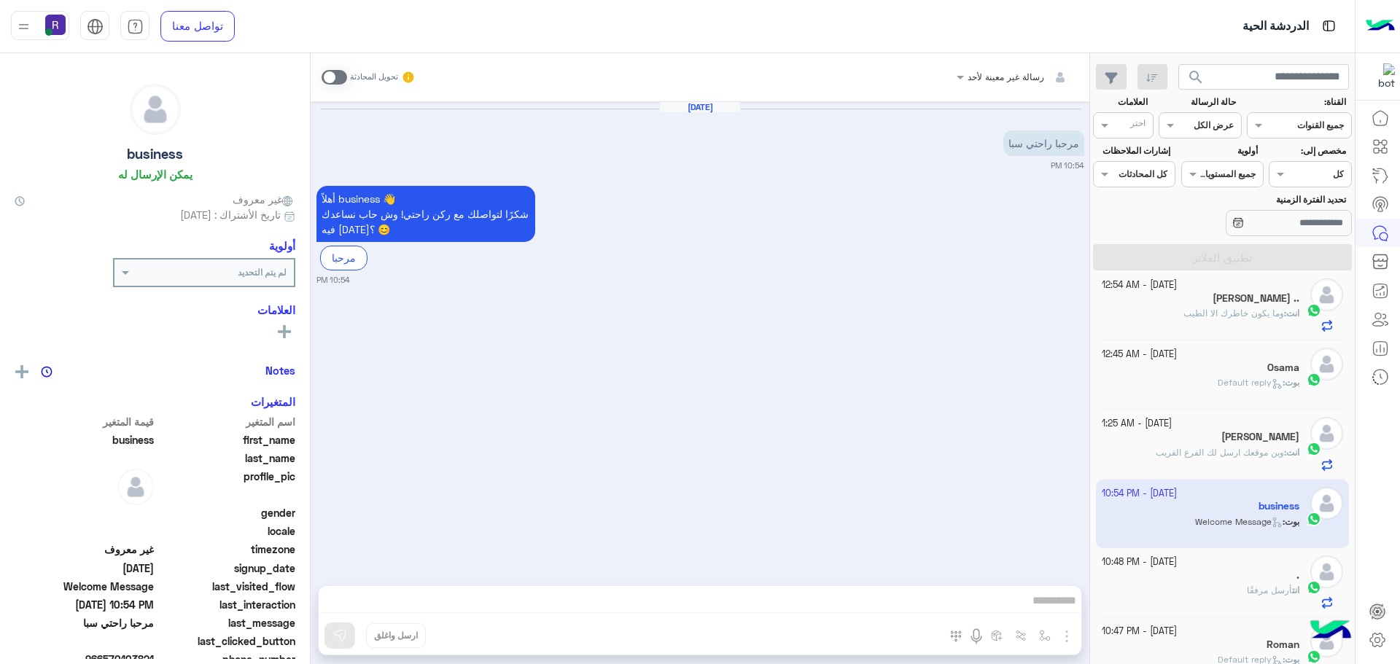
click at [333, 66] on div "تحويل المحادثة" at bounding box center [369, 77] width 94 height 26
click at [330, 78] on span at bounding box center [335, 77] width 26 height 15
click at [1059, 636] on img "button" at bounding box center [1067, 637] width 18 height 18
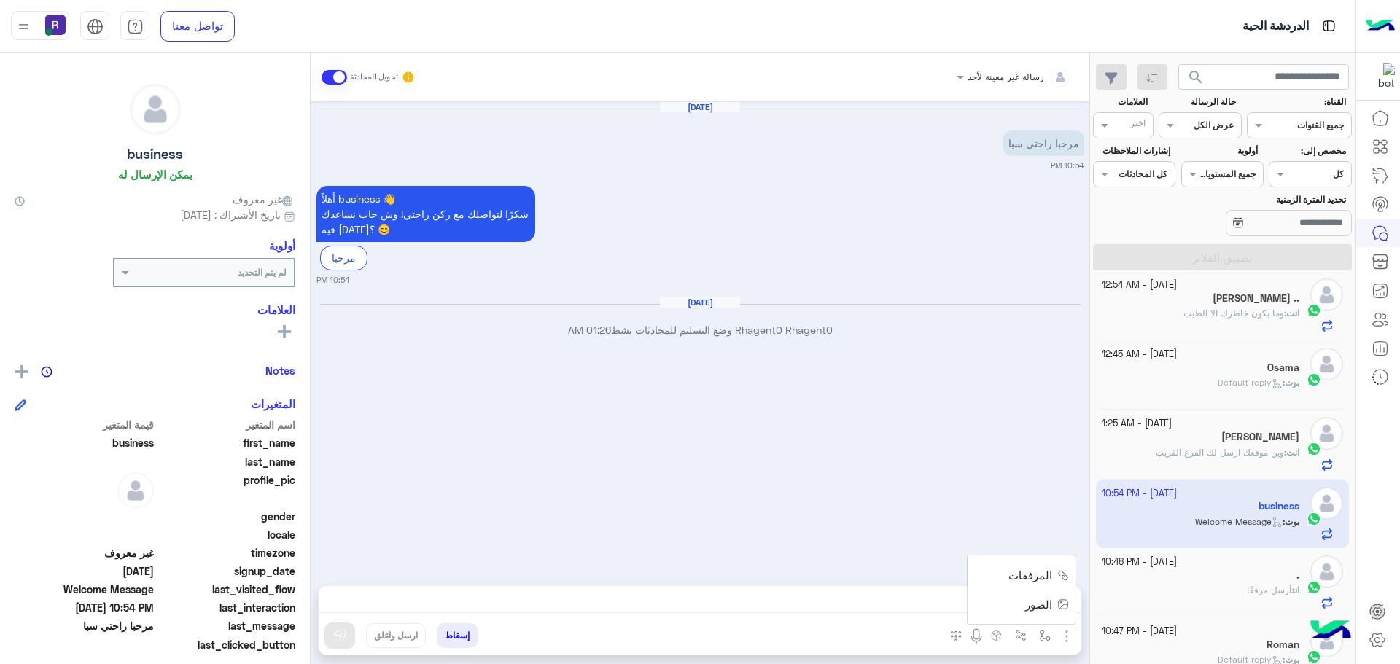
click at [1039, 612] on span "الصور" at bounding box center [1039, 605] width 27 height 17
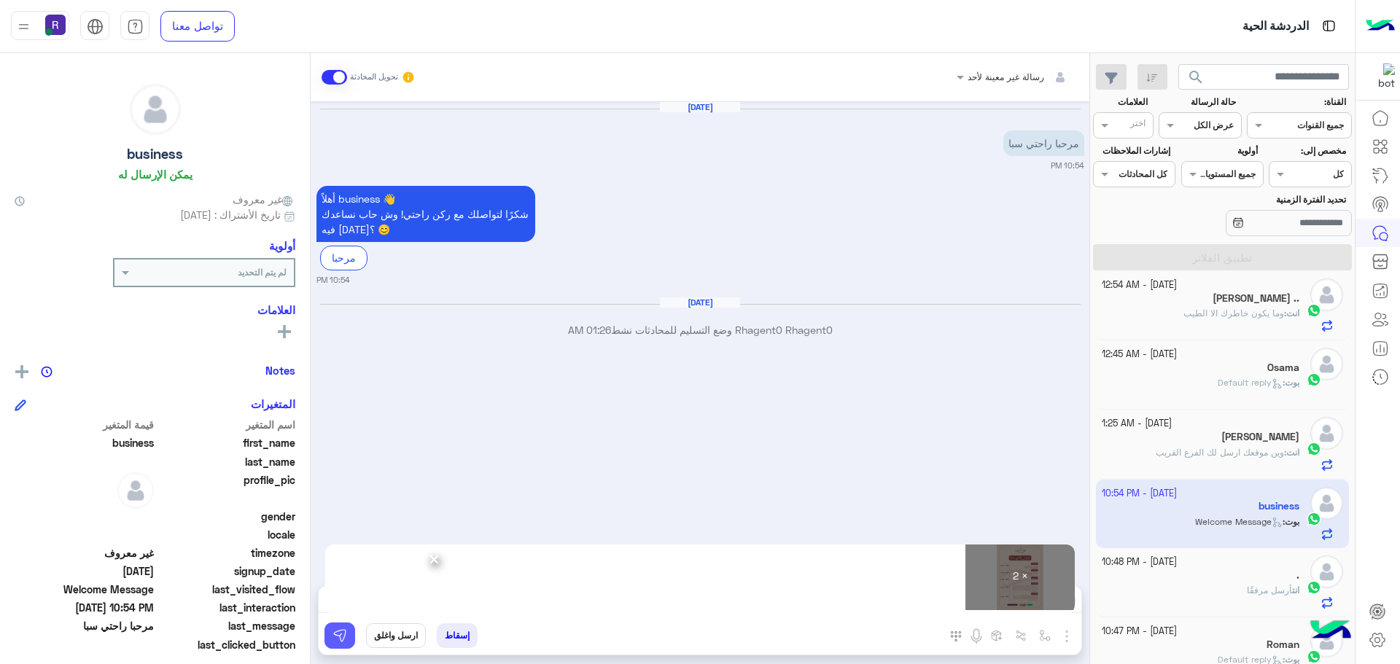
click at [346, 629] on img at bounding box center [340, 636] width 15 height 15
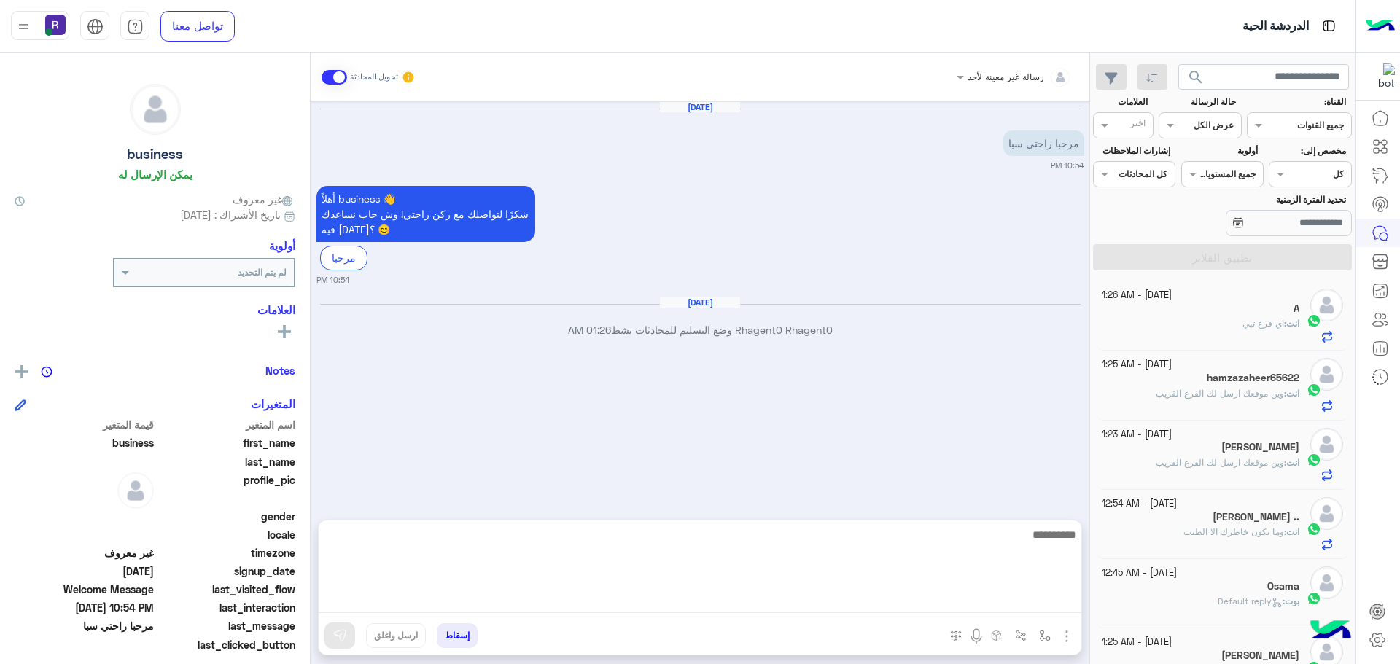
click at [748, 600] on textarea at bounding box center [700, 570] width 763 height 88
paste textarea "**********"
type textarea "**********"
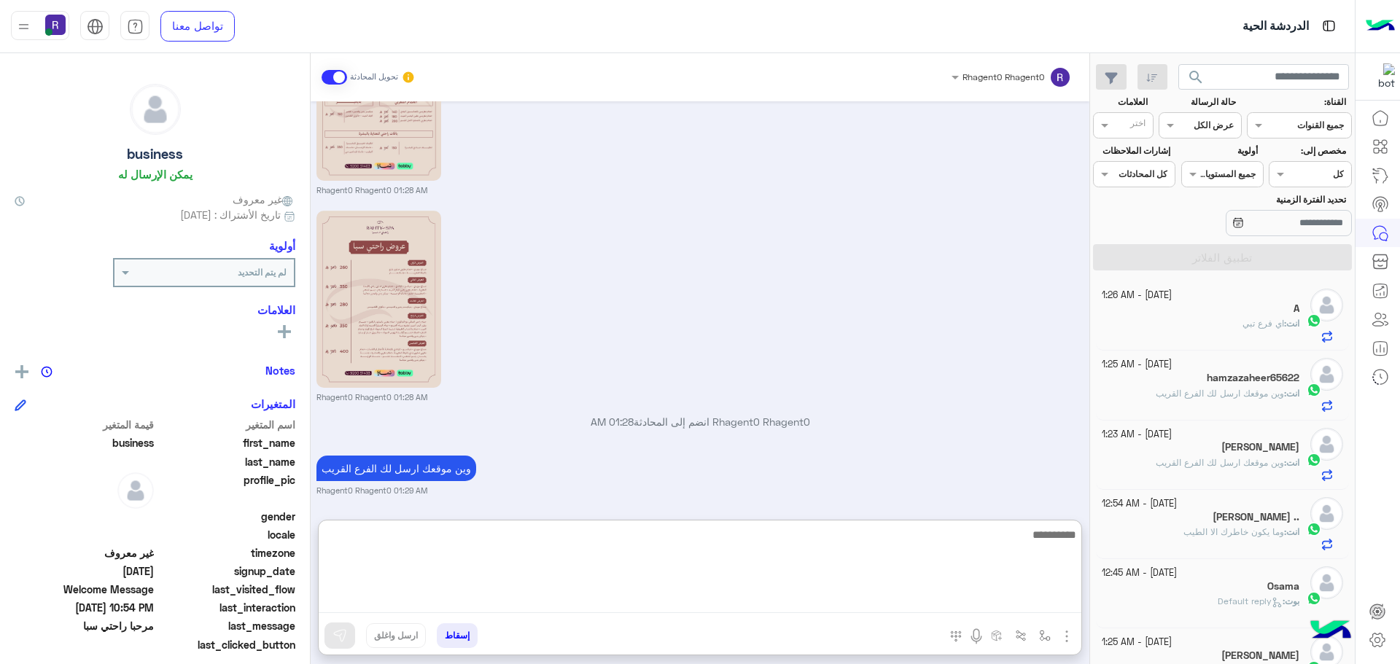
scroll to position [363, 0]
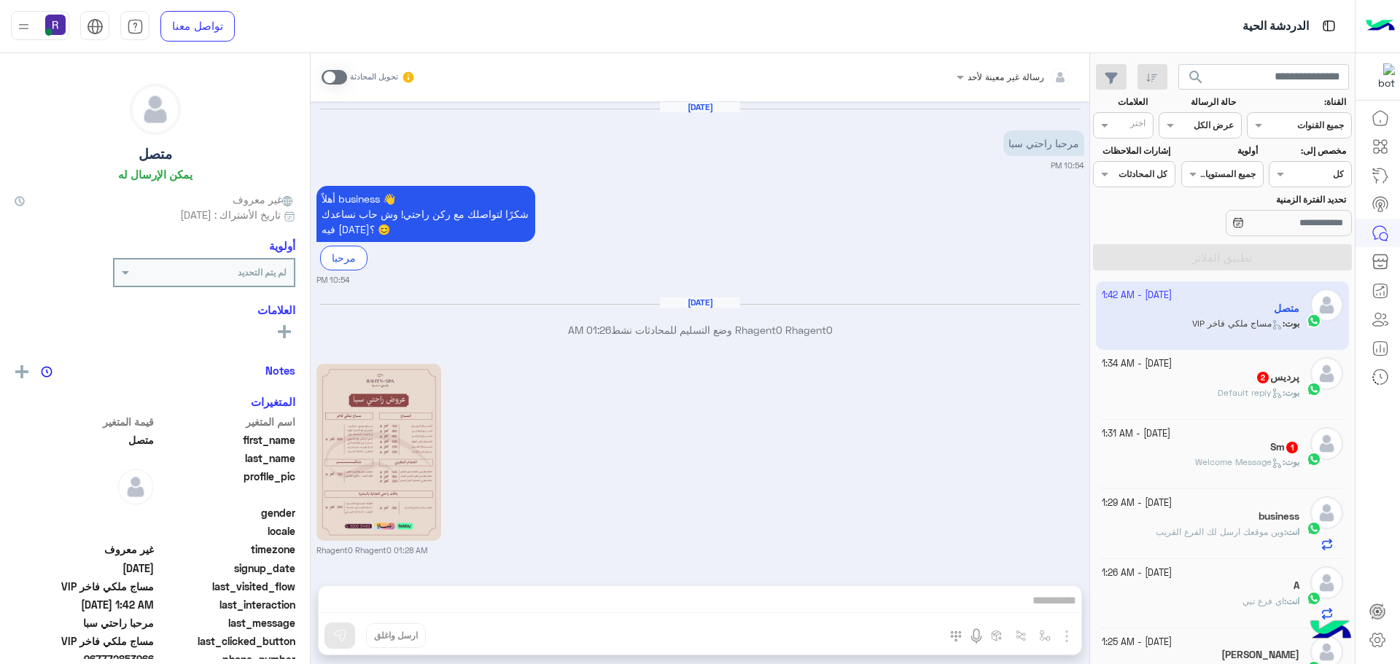
scroll to position [1287, 0]
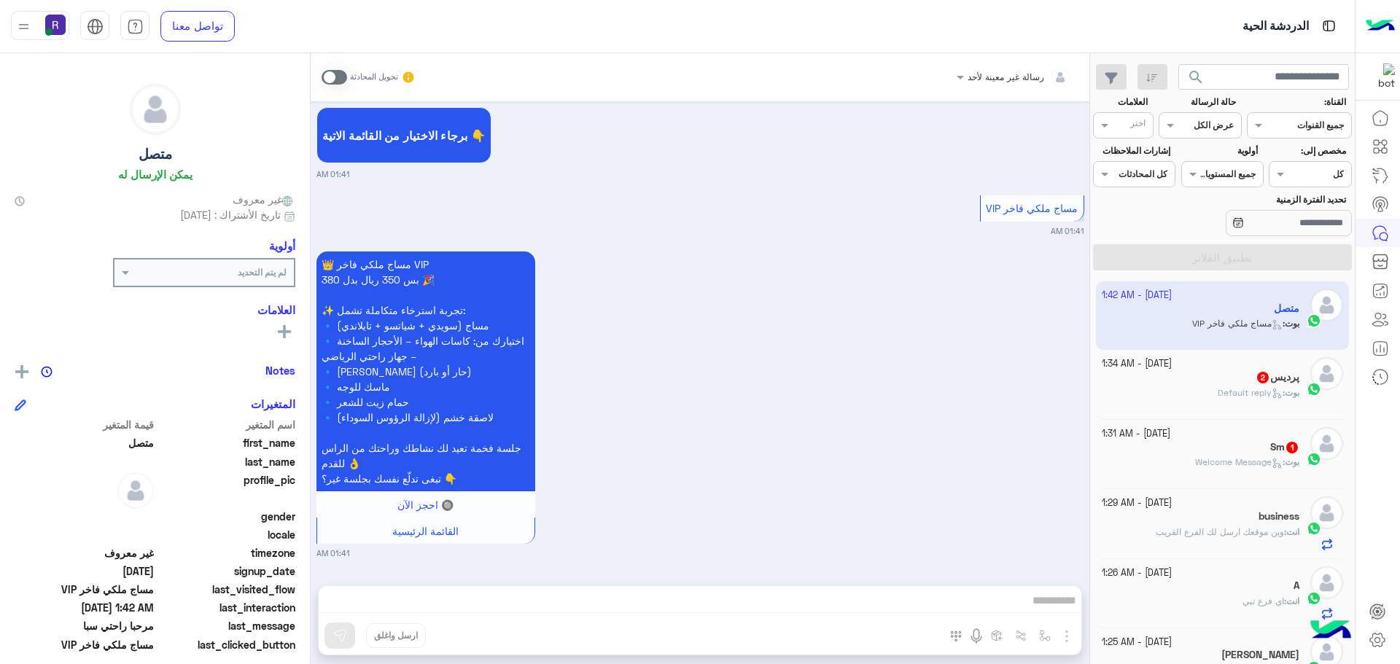
click at [332, 78] on span at bounding box center [335, 77] width 26 height 15
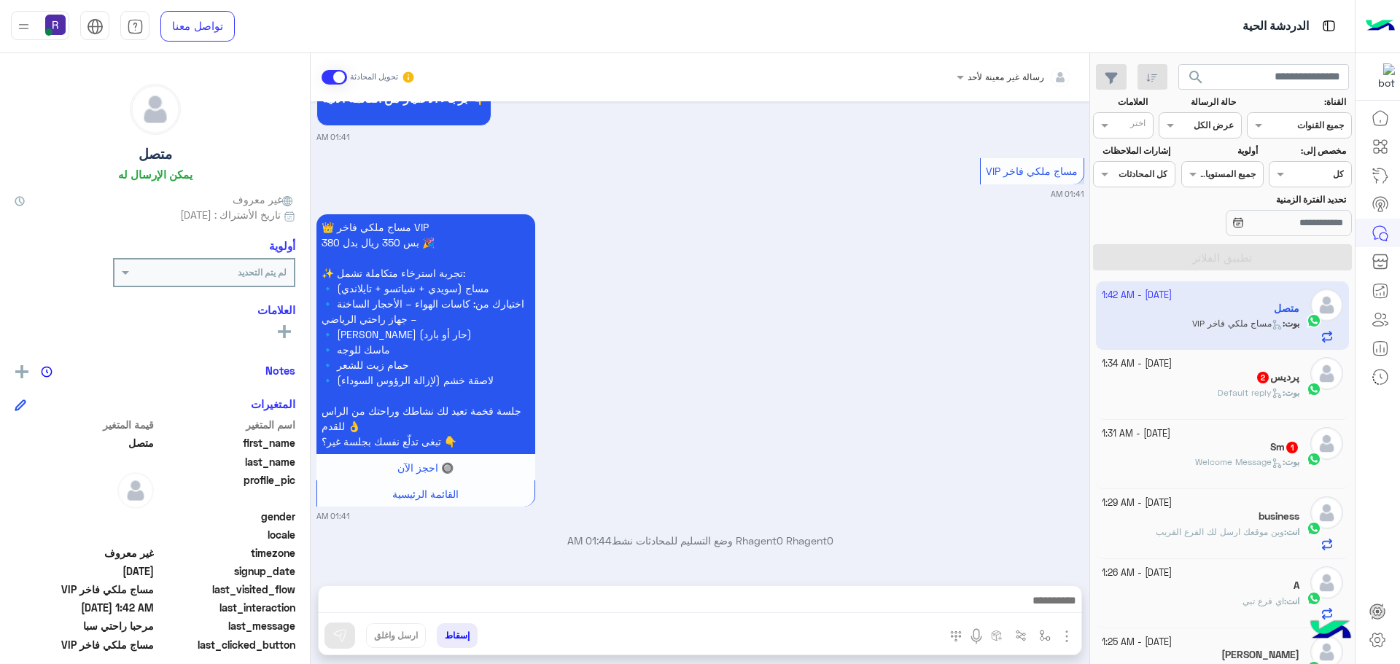
click at [1067, 638] on img "button" at bounding box center [1067, 637] width 18 height 18
click at [1056, 602] on button "الصور" at bounding box center [1045, 604] width 62 height 29
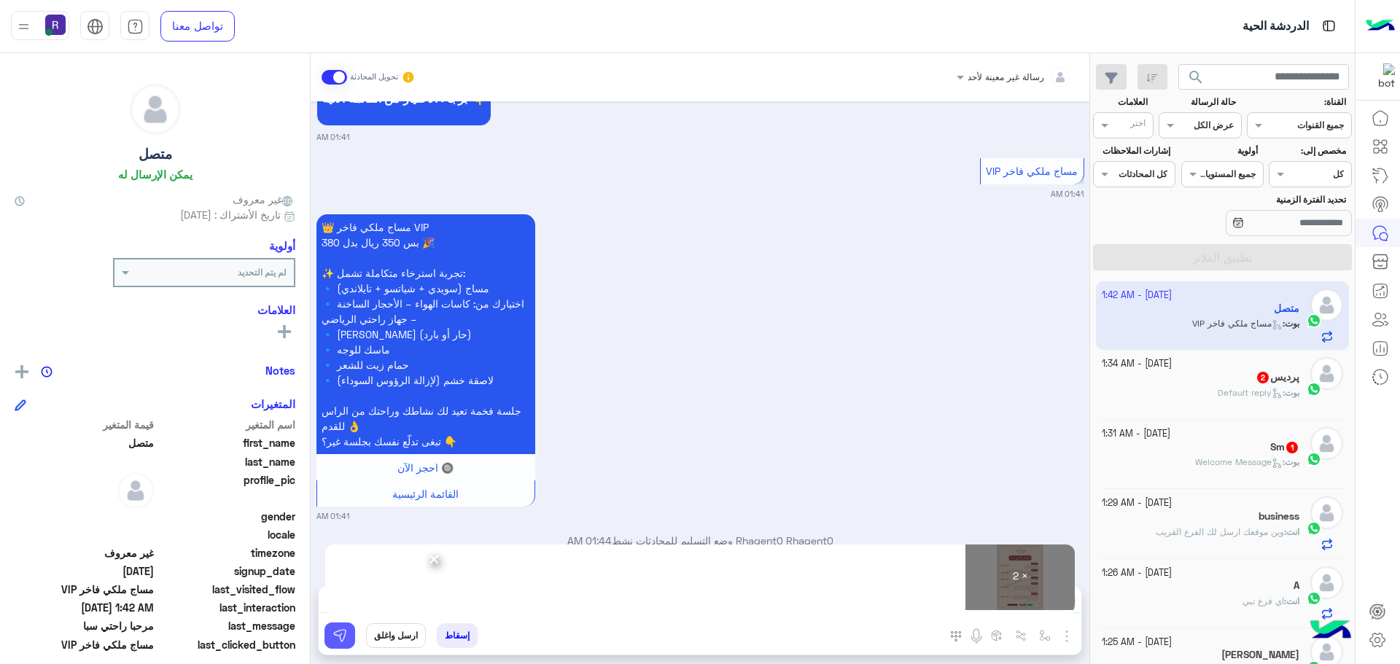
click at [344, 645] on button at bounding box center [340, 636] width 31 height 26
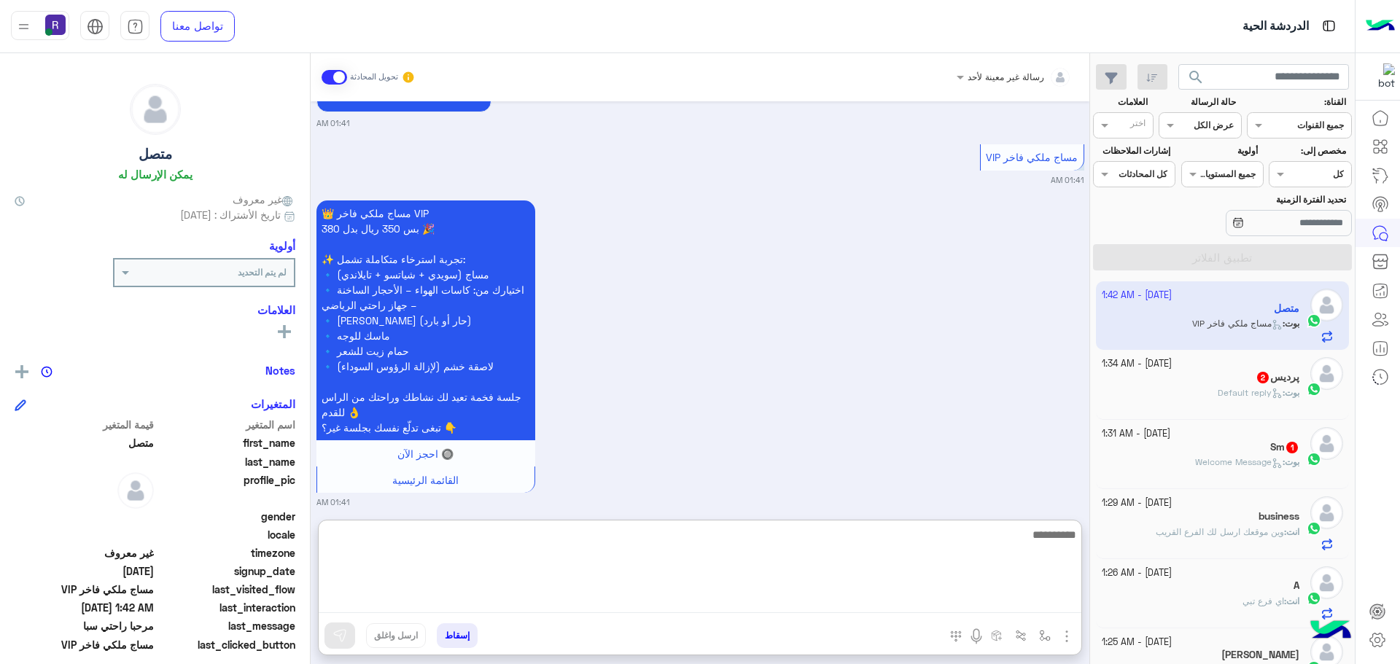
click at [805, 601] on textarea at bounding box center [700, 570] width 763 height 88
paste textarea "**********"
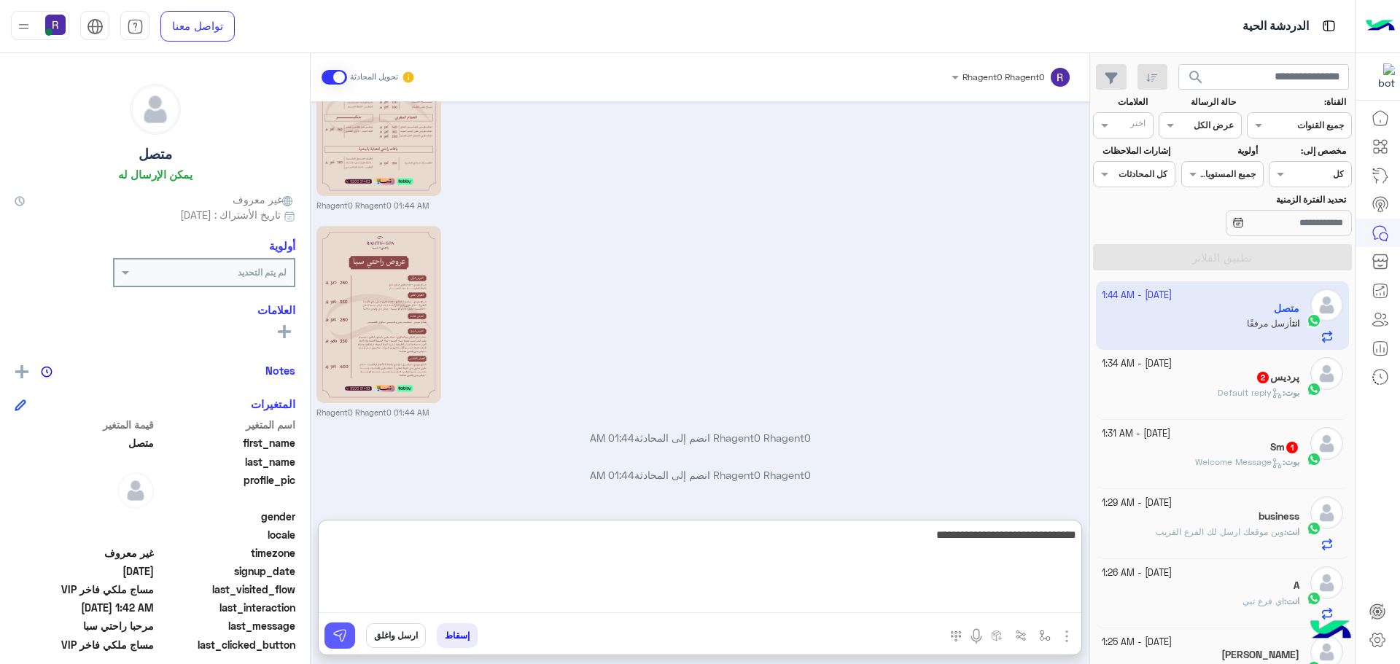
type textarea "**********"
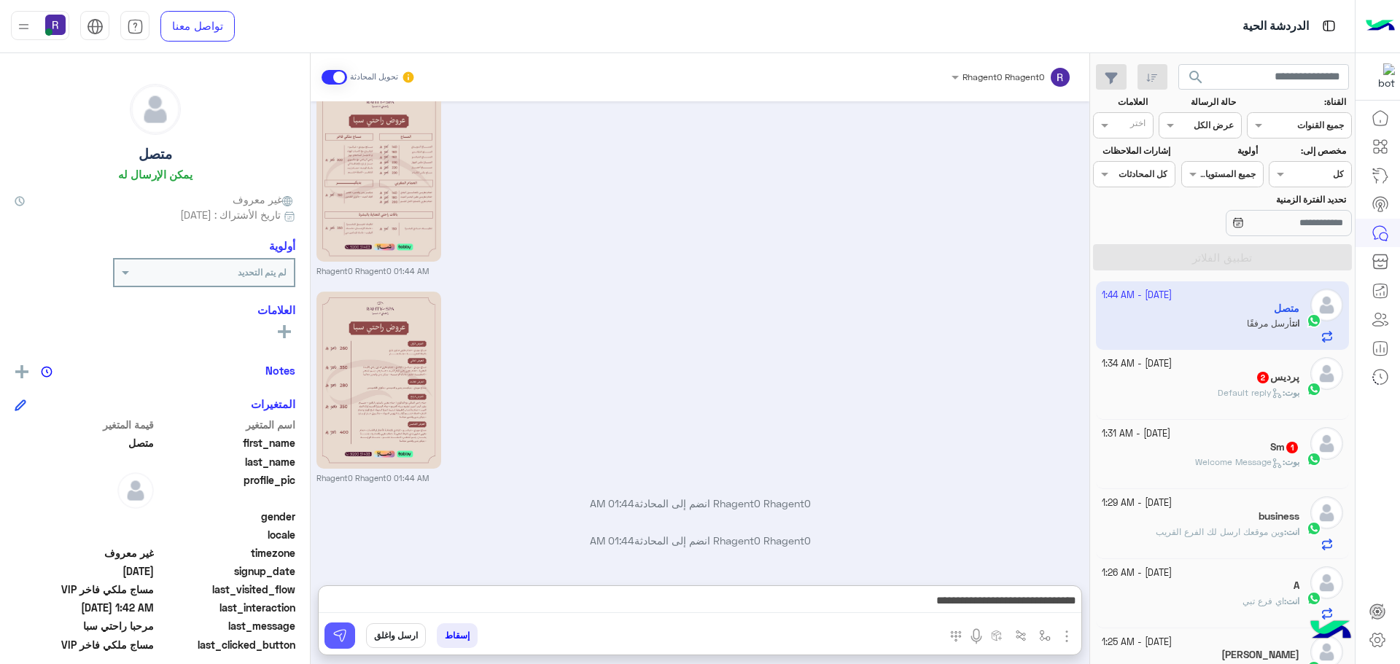
click at [336, 635] on img at bounding box center [340, 636] width 15 height 15
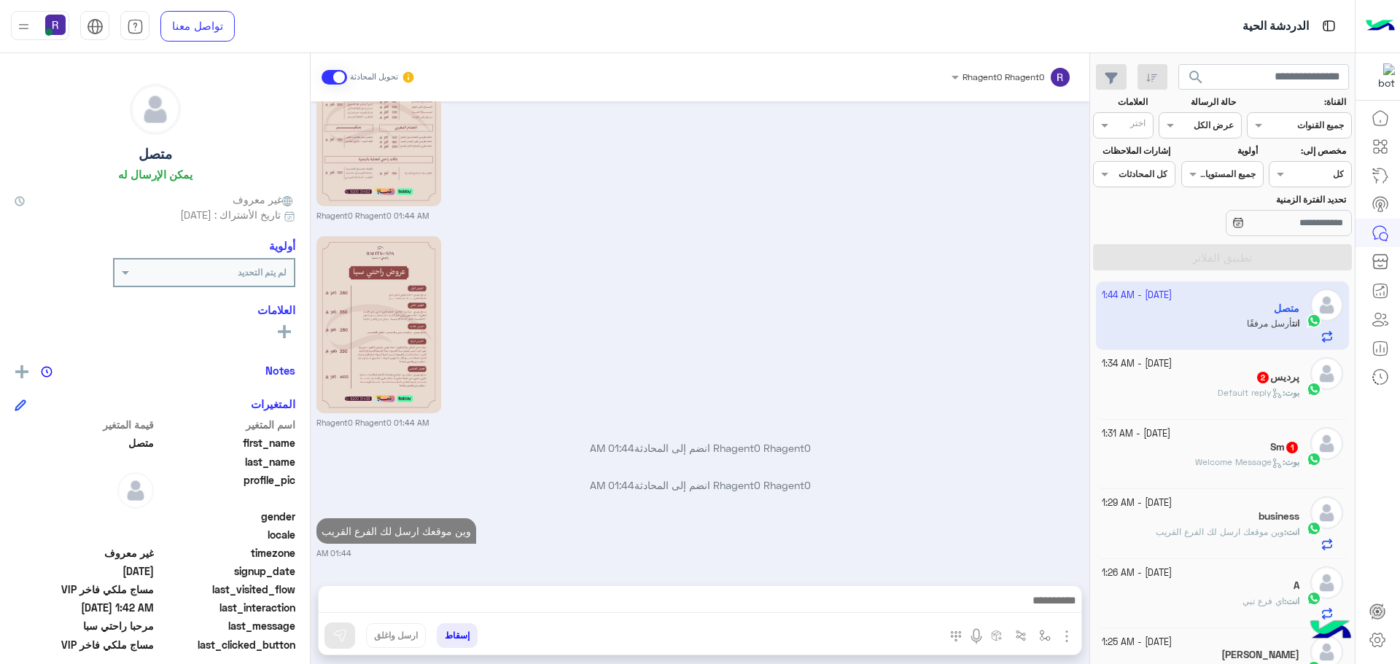
scroll to position [1870, 0]
click at [1245, 382] on div "پردیس 2" at bounding box center [1201, 378] width 198 height 15
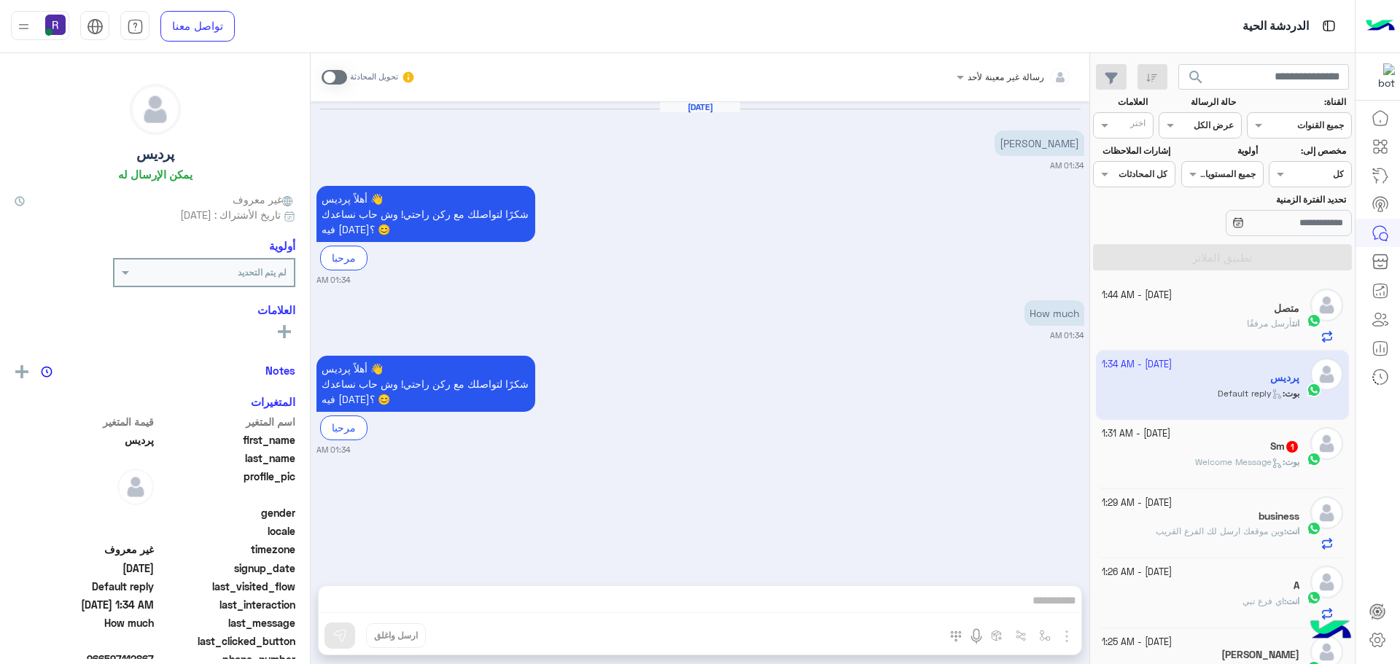
click at [337, 80] on span at bounding box center [335, 77] width 26 height 15
click at [1070, 636] on img "button" at bounding box center [1067, 637] width 18 height 18
click at [1027, 615] on button "الصور" at bounding box center [1045, 604] width 62 height 29
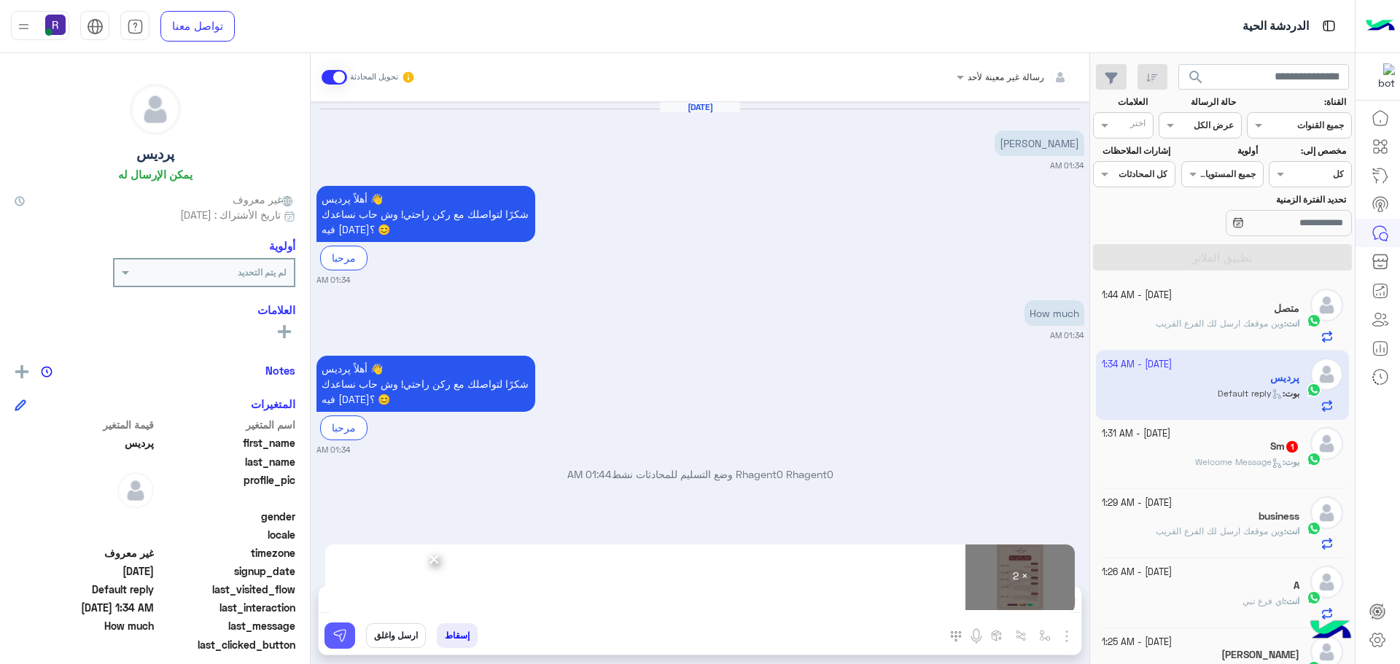
click at [350, 635] on button at bounding box center [340, 636] width 31 height 26
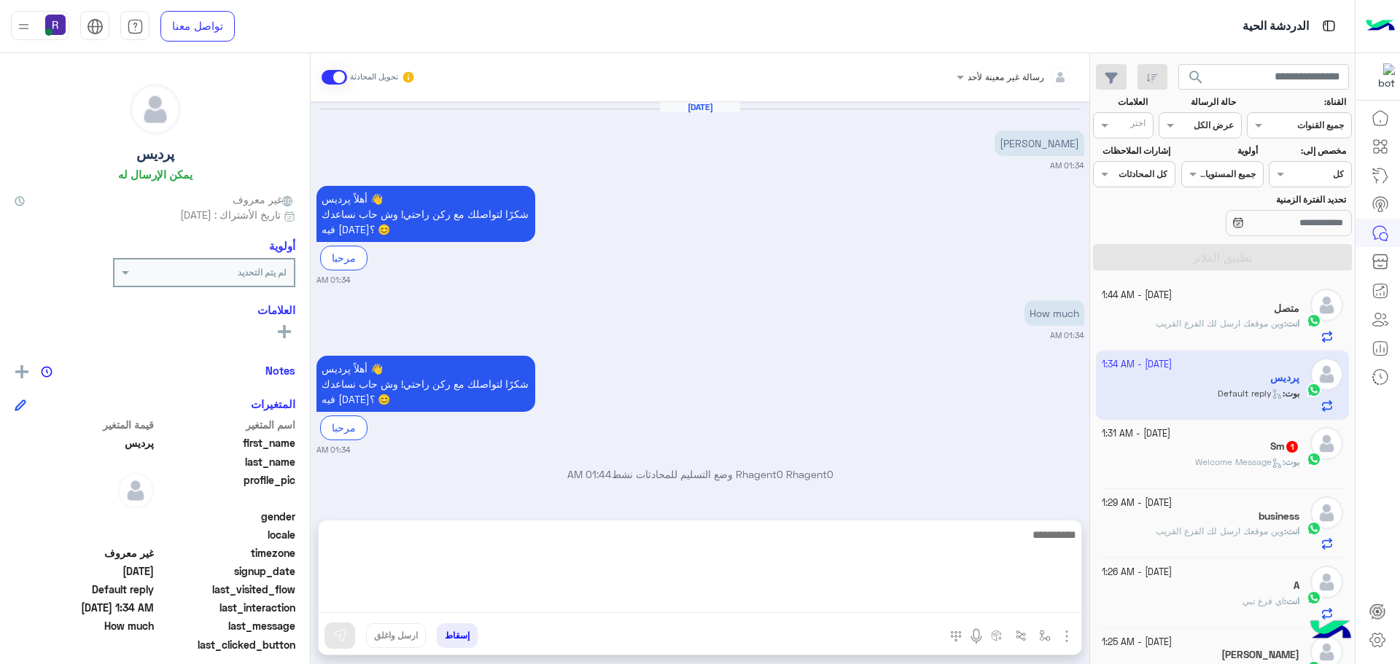
click at [708, 600] on textarea at bounding box center [700, 570] width 763 height 88
paste textarea "**********"
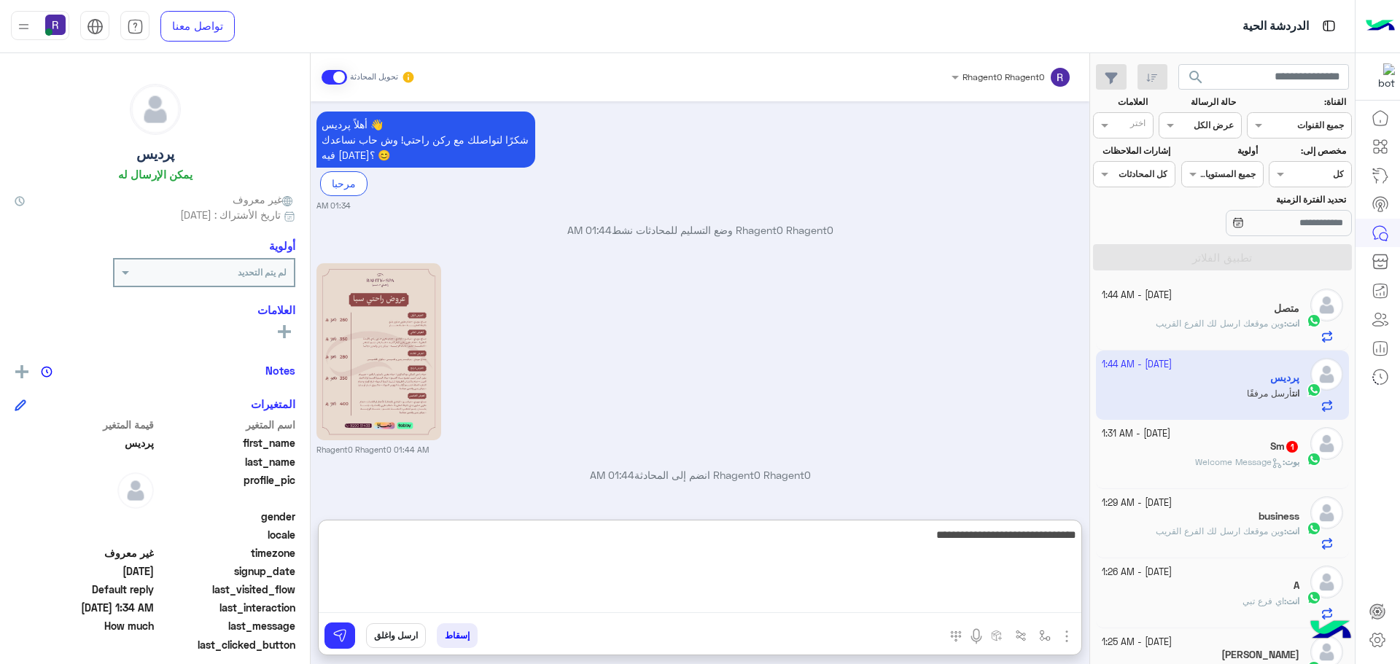
scroll to position [451, 0]
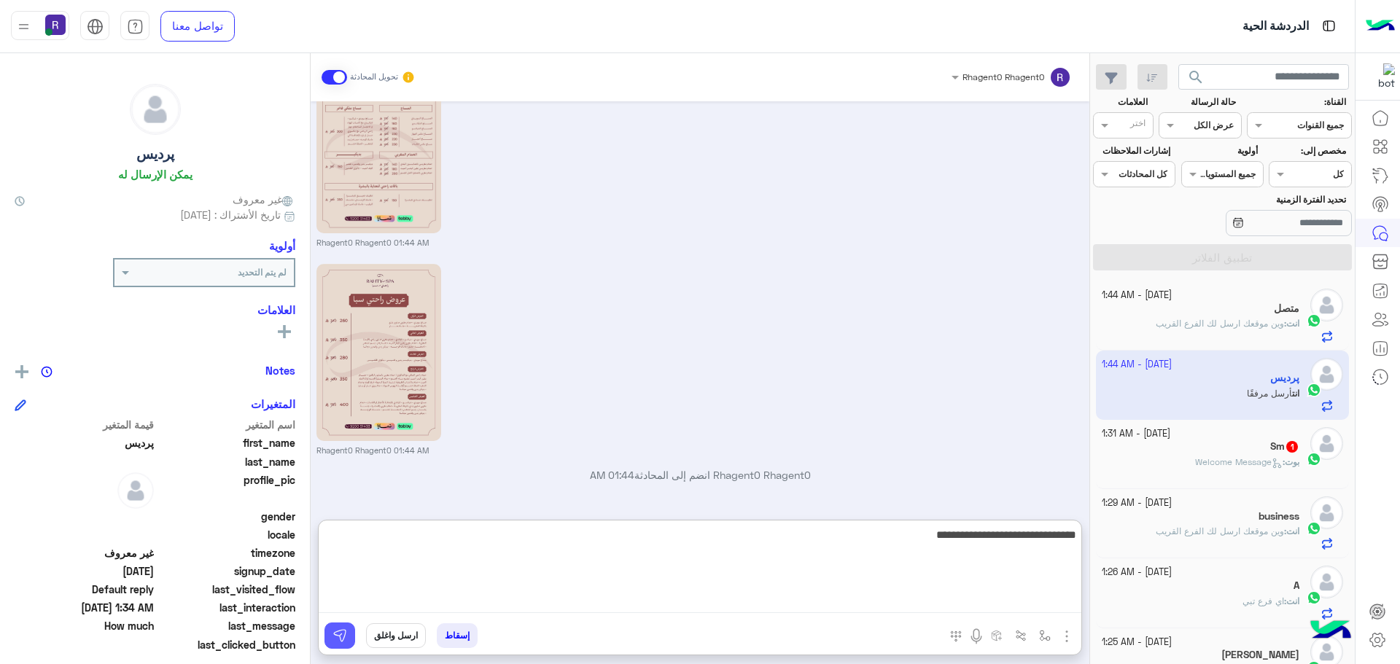
type textarea "**********"
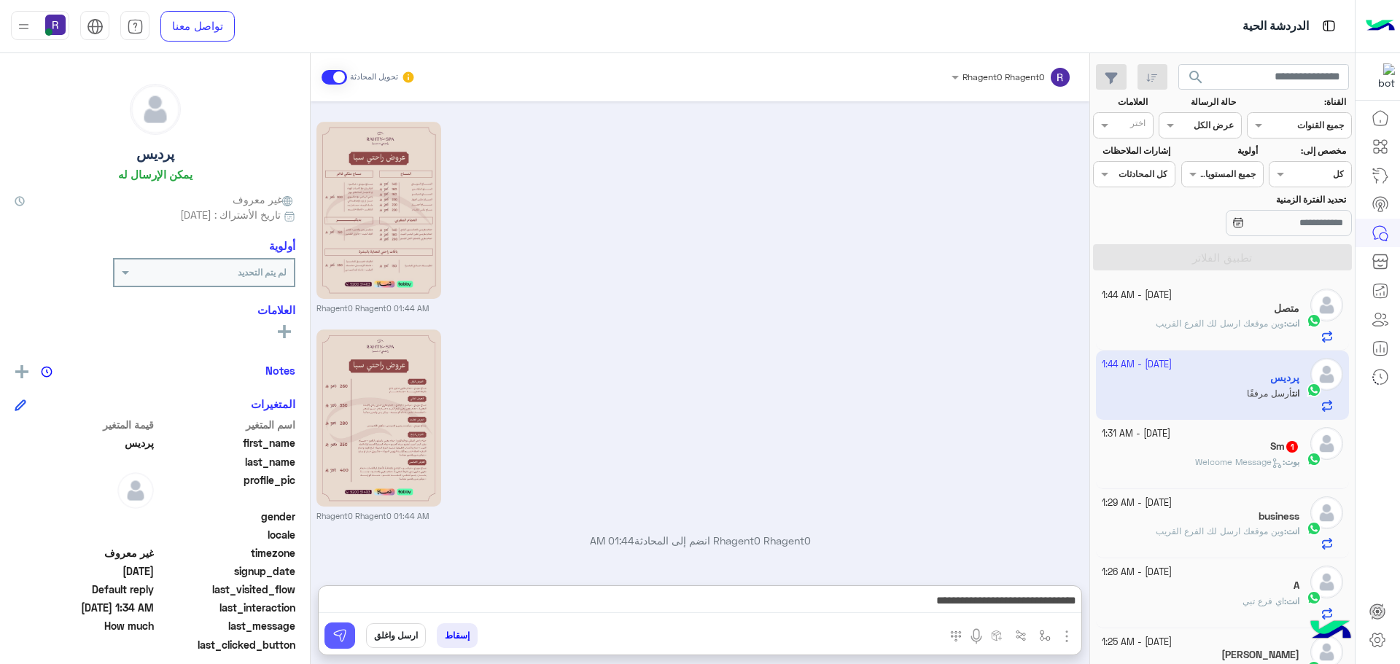
click at [333, 641] on img at bounding box center [340, 636] width 15 height 15
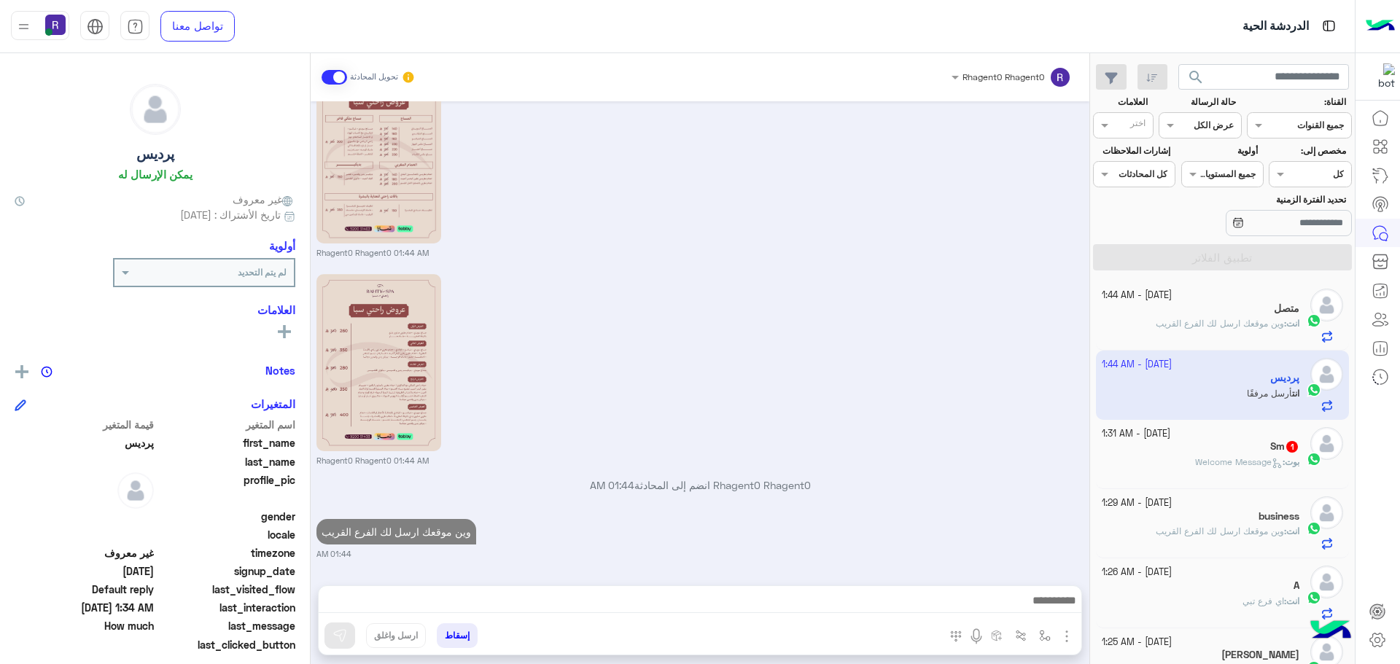
scroll to position [441, 0]
click at [1229, 451] on div "Sm 1" at bounding box center [1201, 448] width 198 height 15
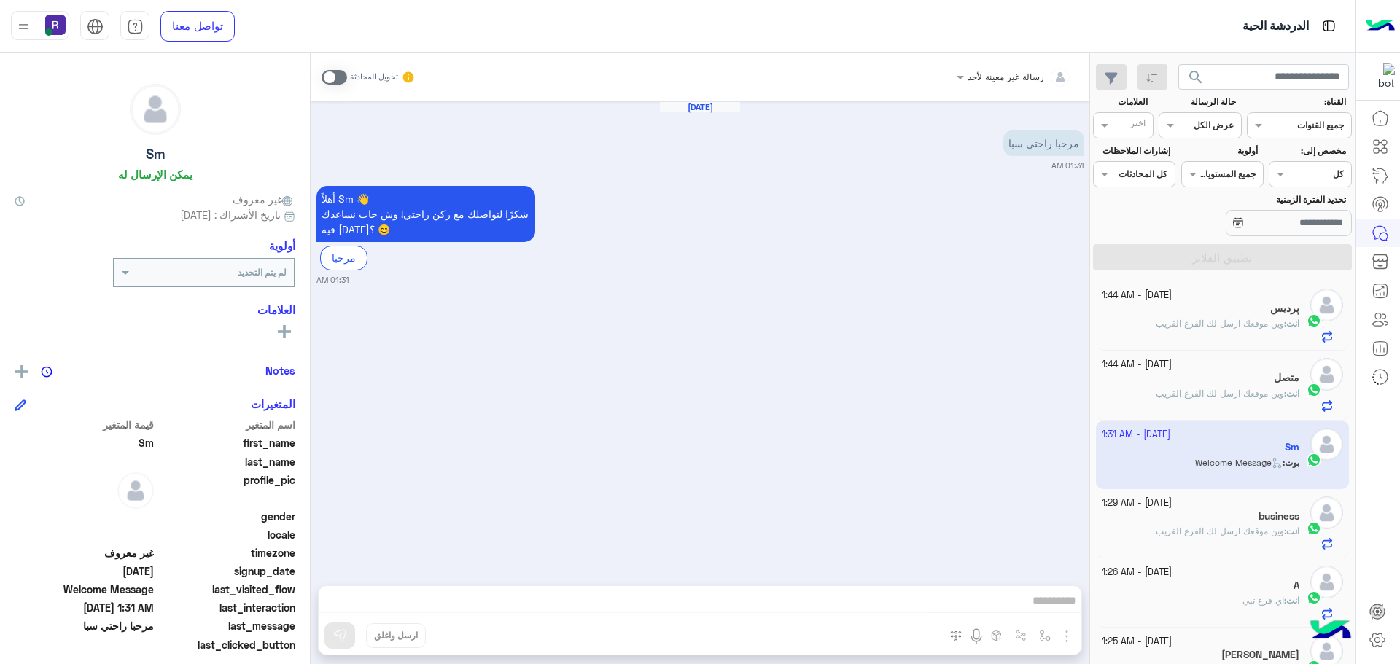
click at [334, 82] on span at bounding box center [335, 77] width 26 height 15
click at [1058, 637] on img "button" at bounding box center [1067, 637] width 18 height 18
click at [1050, 597] on span "الصور" at bounding box center [1039, 605] width 27 height 17
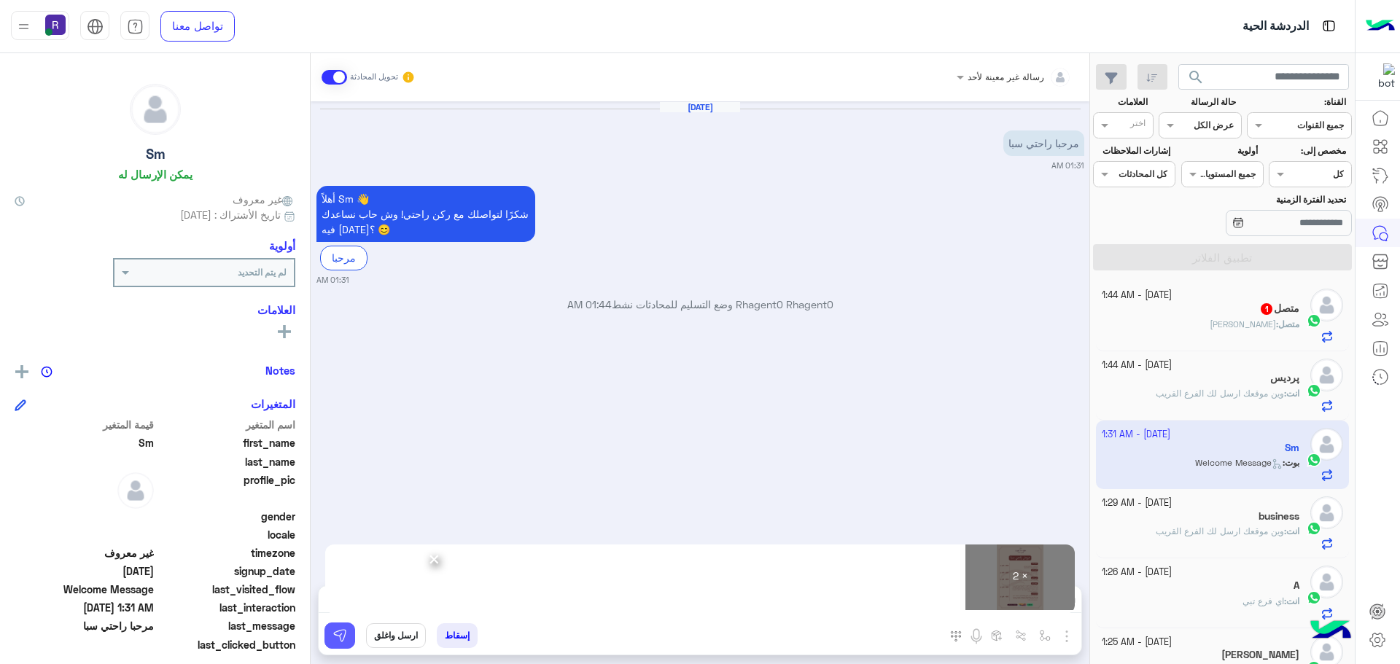
click at [338, 645] on button at bounding box center [340, 636] width 31 height 26
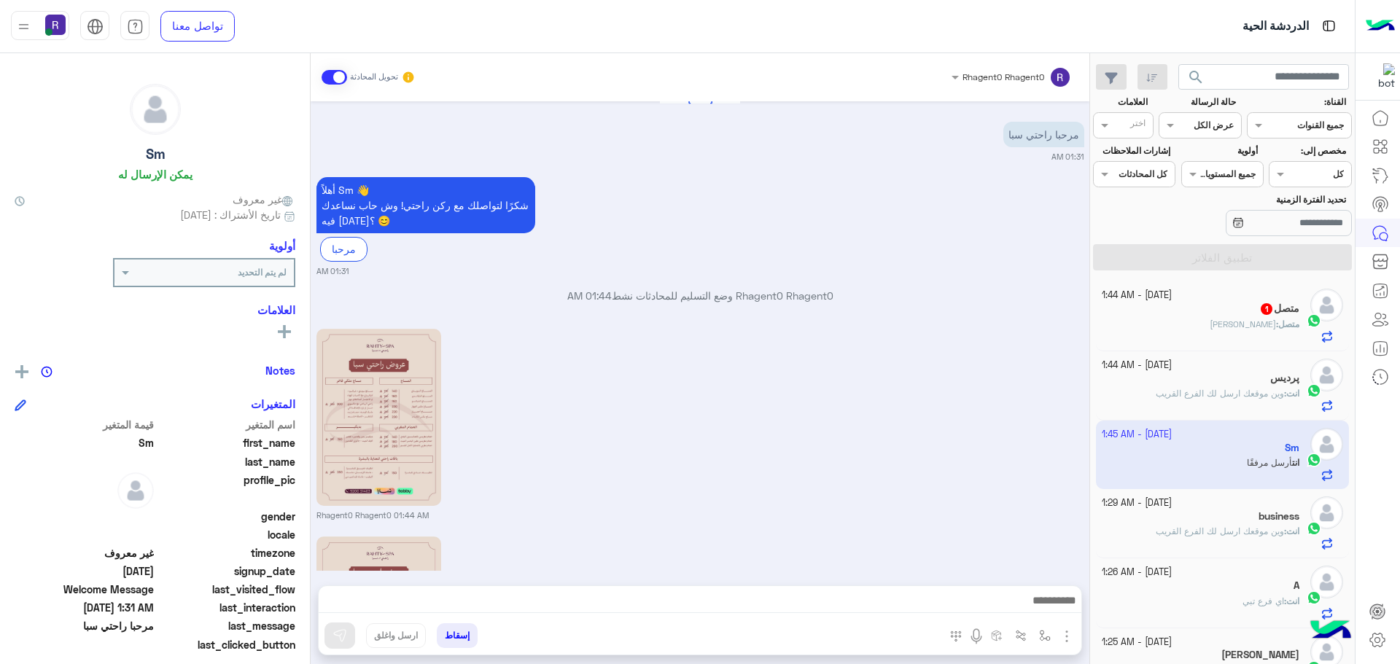
scroll to position [216, 0]
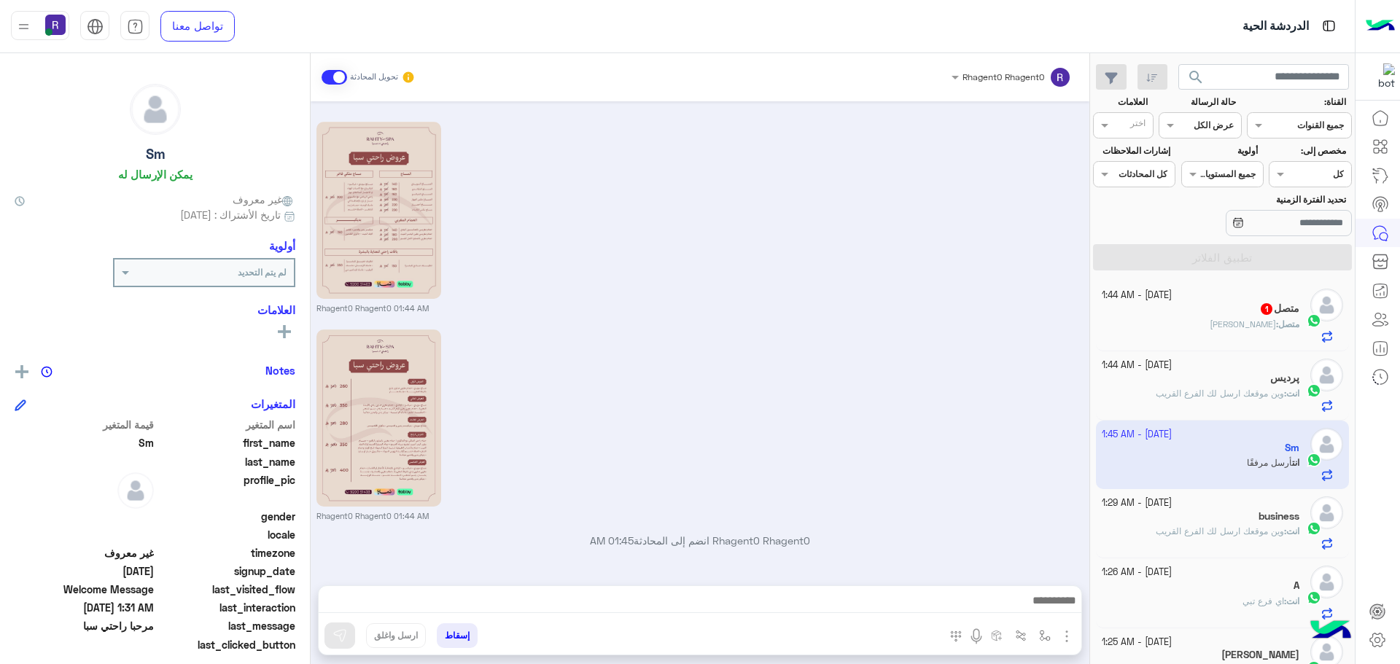
click at [1216, 303] on div "متصل 1" at bounding box center [1201, 310] width 198 height 15
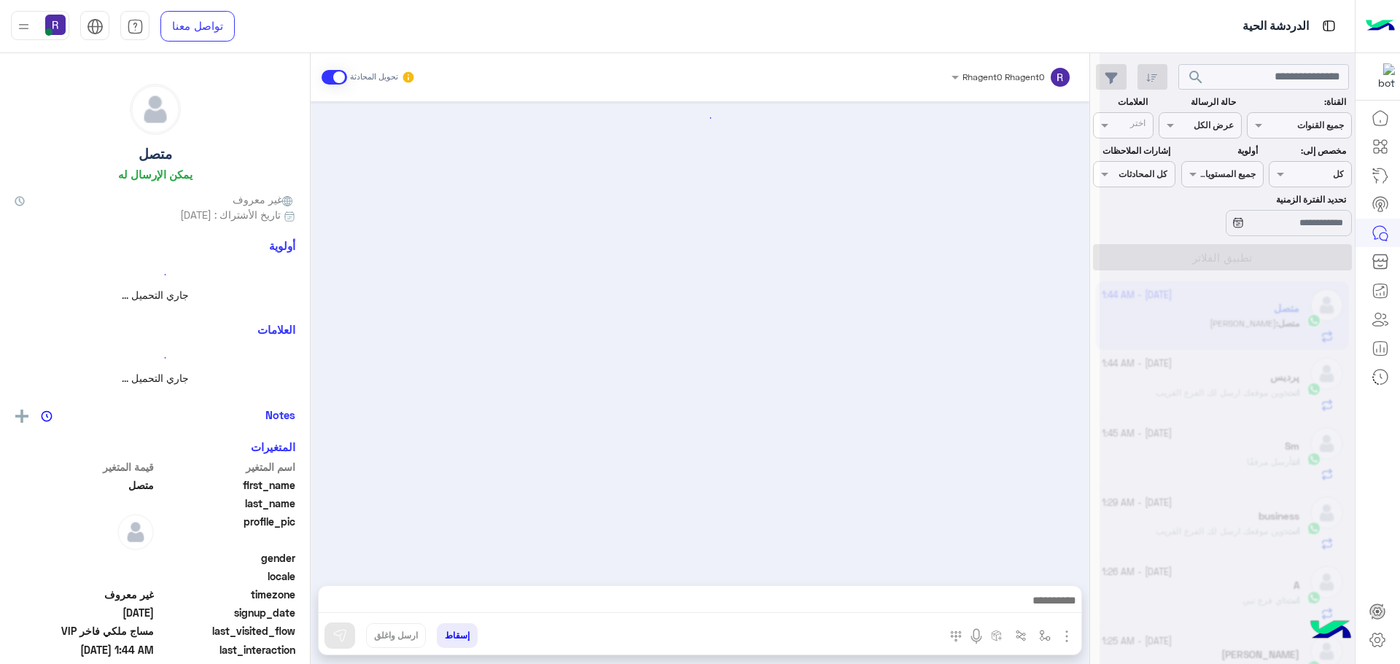
scroll to position [1185, 0]
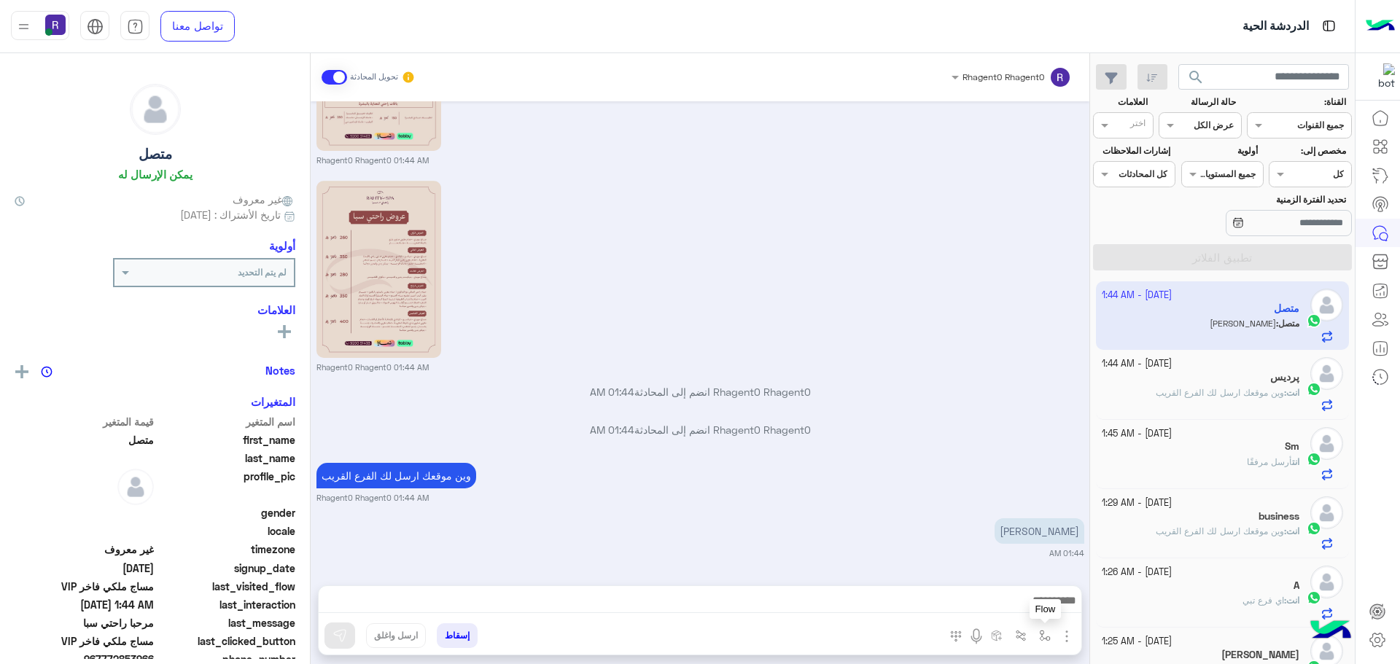
click at [1047, 634] on img "button" at bounding box center [1045, 636] width 12 height 12
click at [1007, 604] on input "text" at bounding box center [1013, 601] width 74 height 13
type input "*****"
click at [1020, 576] on span "الجنادرية" at bounding box center [1029, 577] width 40 height 13
type textarea "*********"
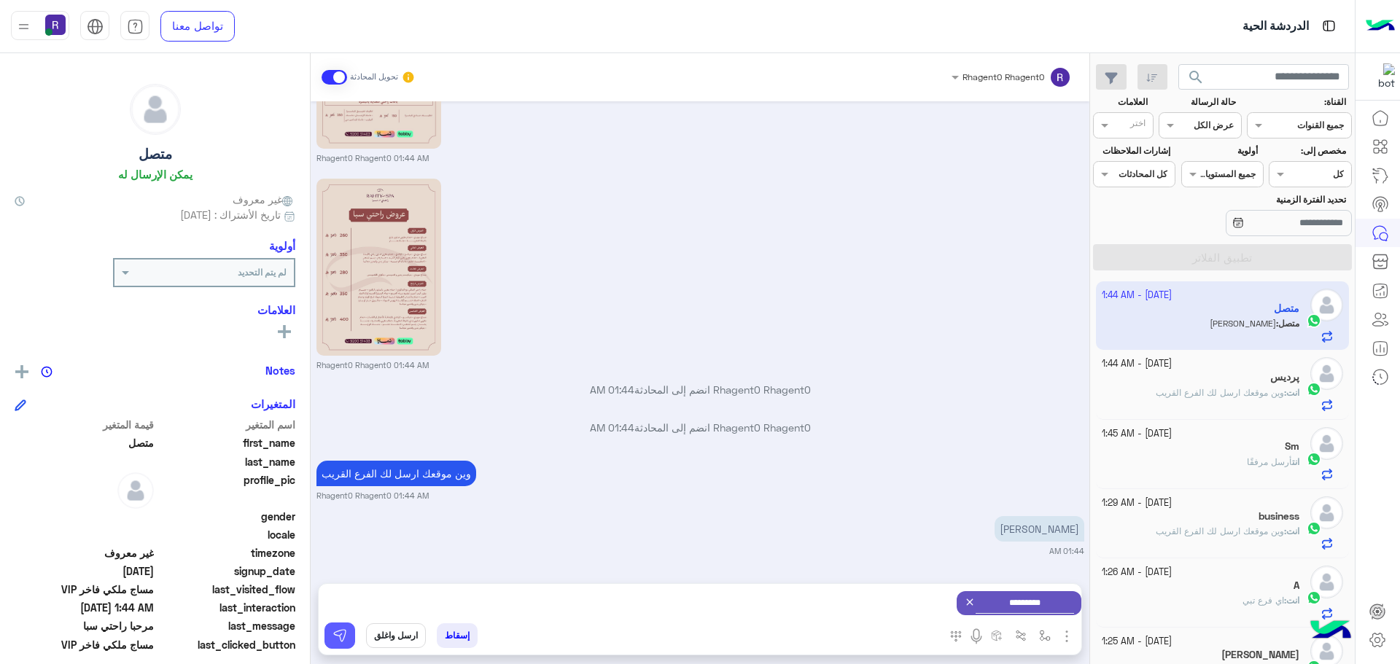
click at [348, 629] on button at bounding box center [340, 636] width 31 height 26
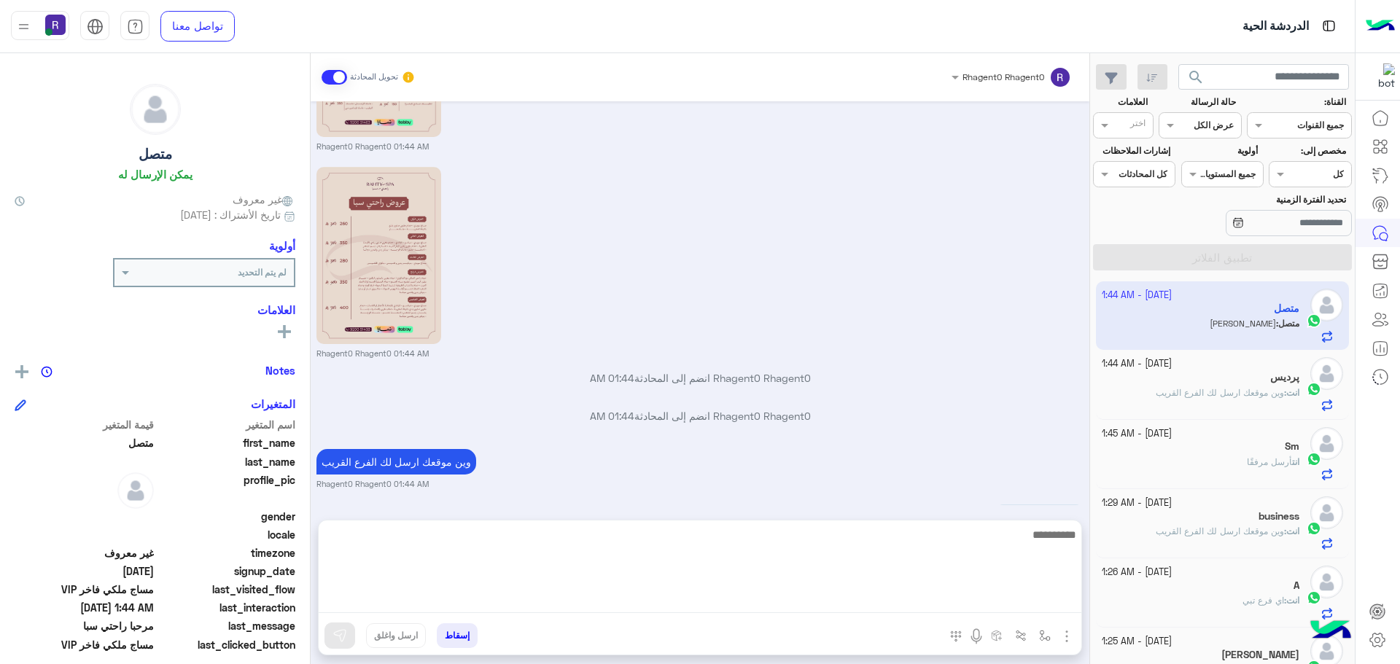
click at [631, 605] on textarea at bounding box center [700, 570] width 763 height 88
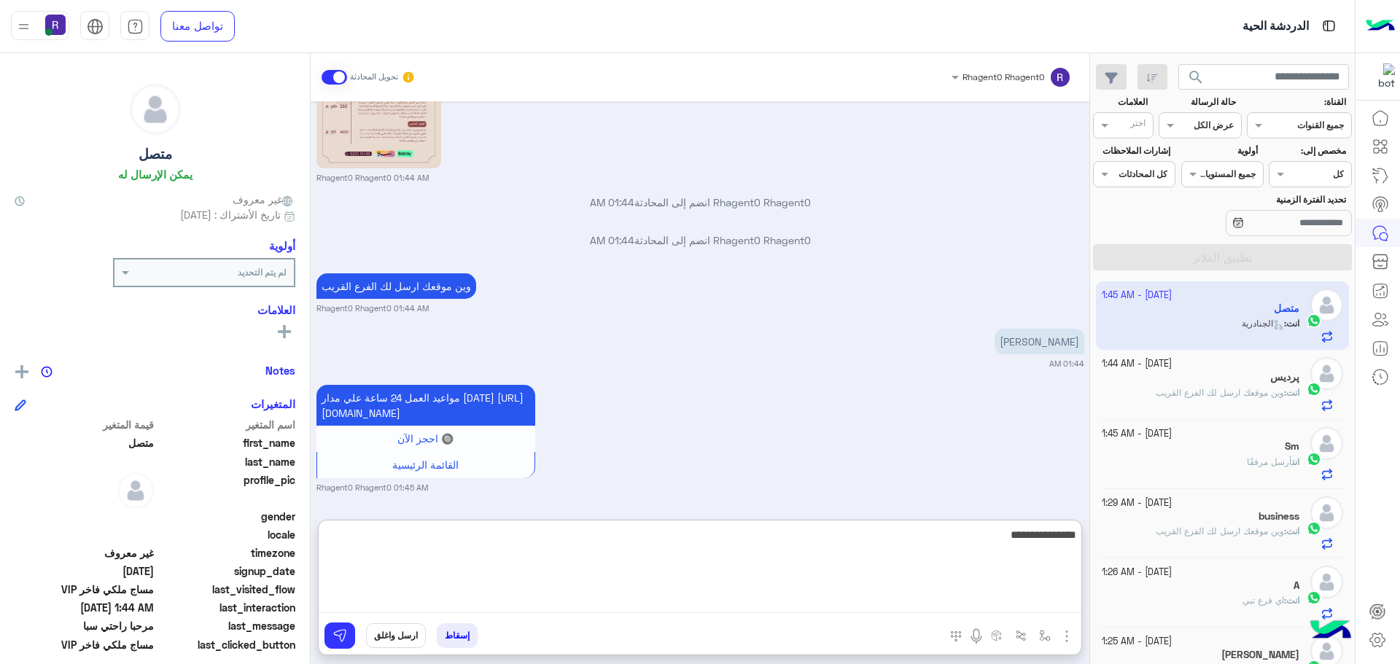
type textarea "**********"
